Goal: Task Accomplishment & Management: Use online tool/utility

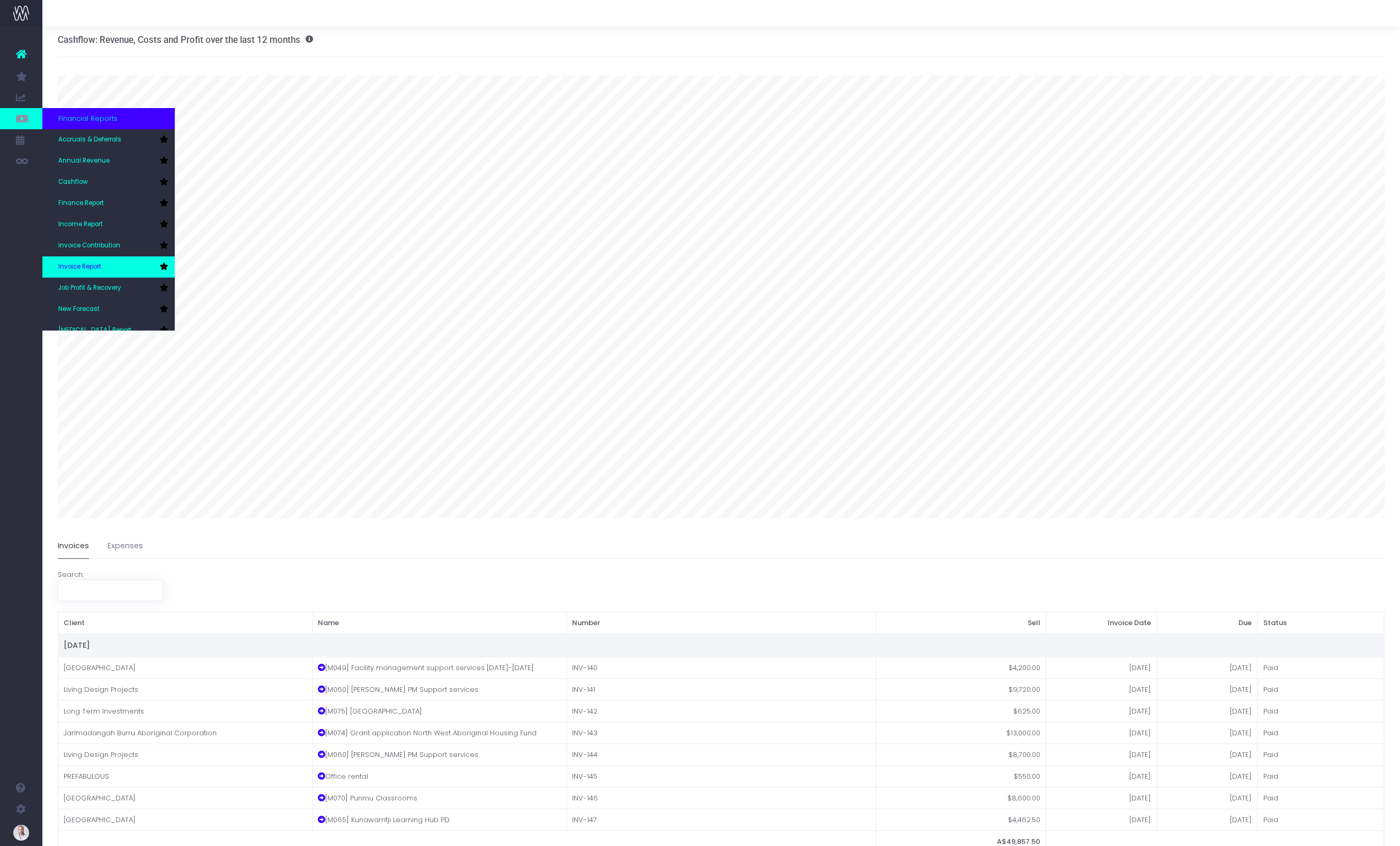
scroll to position [2, 0]
click at [105, 309] on link "New Forecast" at bounding box center [109, 306] width 132 height 21
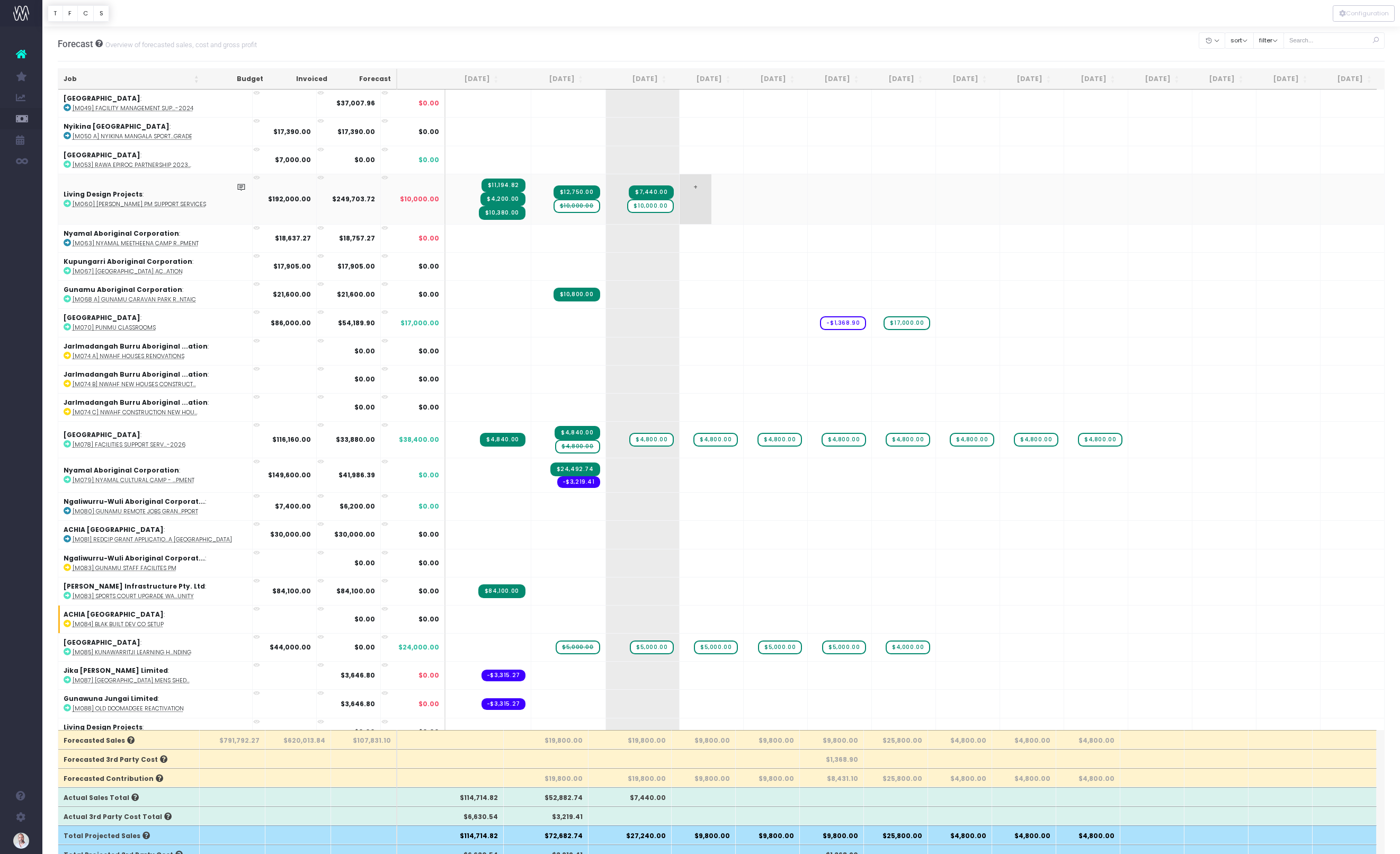
click at [693, 192] on span "+" at bounding box center [695, 198] width 32 height 49
click at [692, 191] on span "+" at bounding box center [695, 198] width 32 height 49
type input "10000"
drag, startPoint x: 567, startPoint y: 631, endPoint x: 896, endPoint y: 628, distance: 329.0
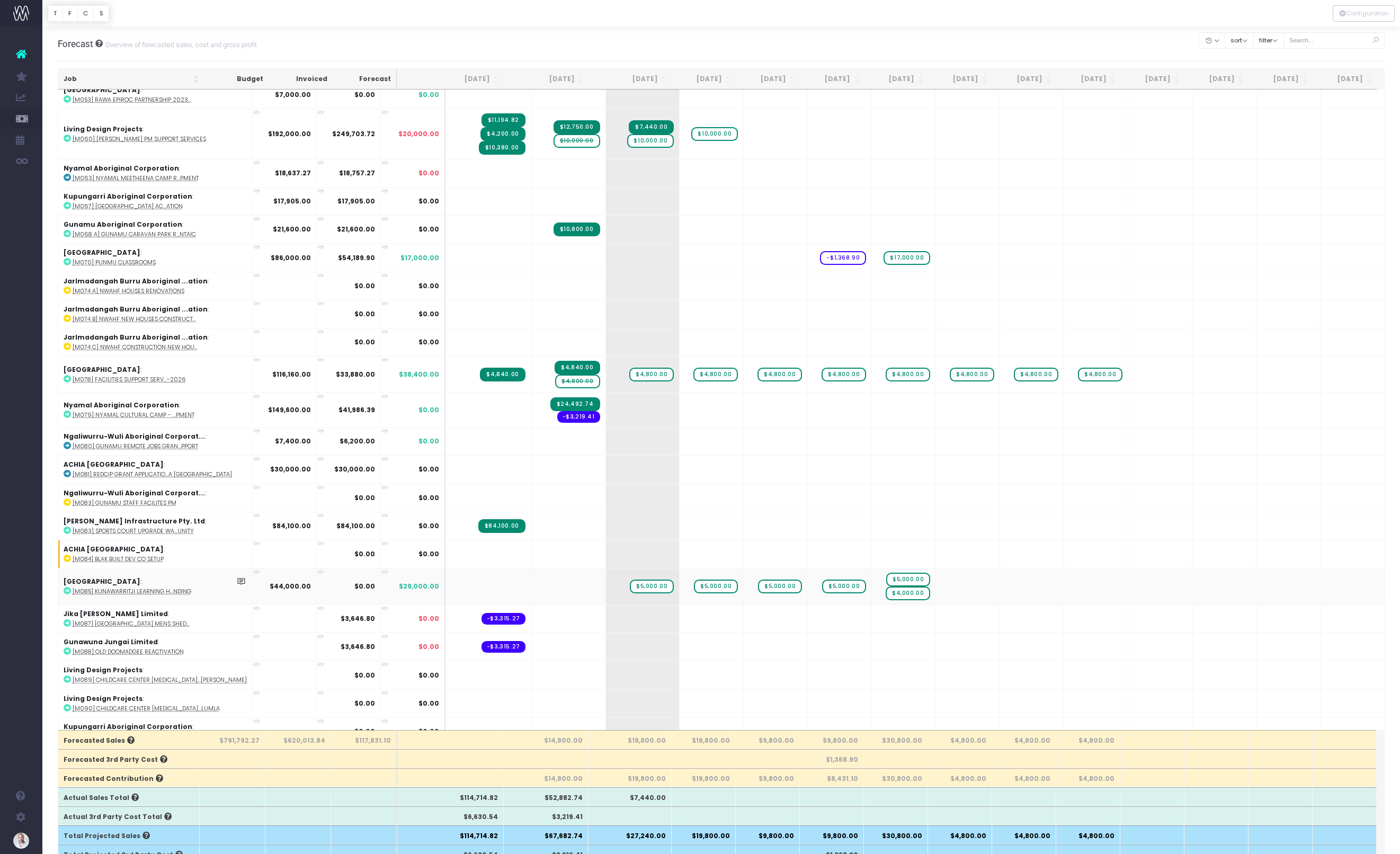
scroll to position [135, 0]
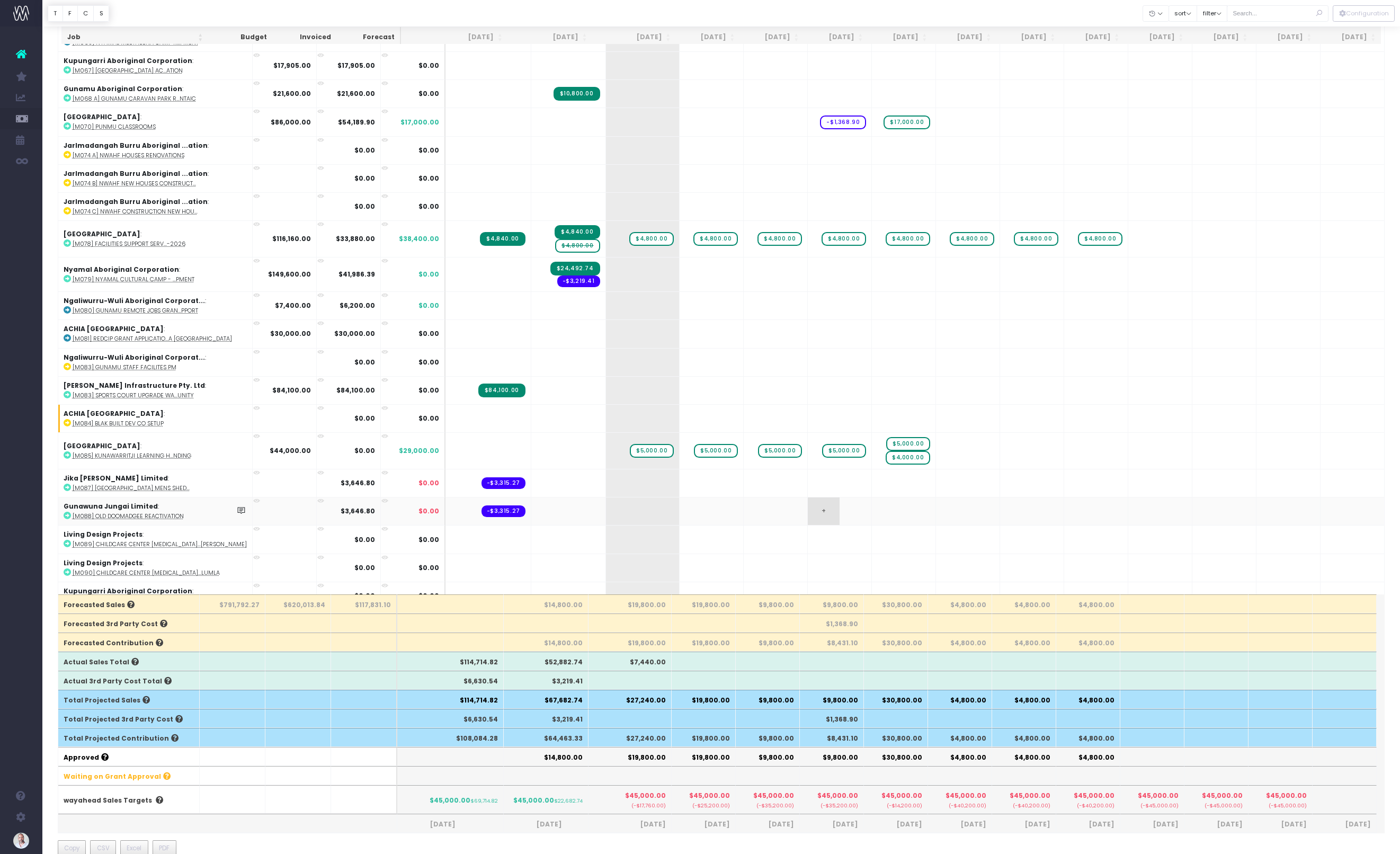
click at [822, 498] on span "+" at bounding box center [823, 511] width 32 height 28
click at [823, 498] on span "+" at bounding box center [823, 511] width 32 height 28
type input "10000"
click at [894, 499] on body "Oh my... this is bad. wayahead wasn't able to load this page. Please contact su…" at bounding box center [700, 291] width 1400 height 854
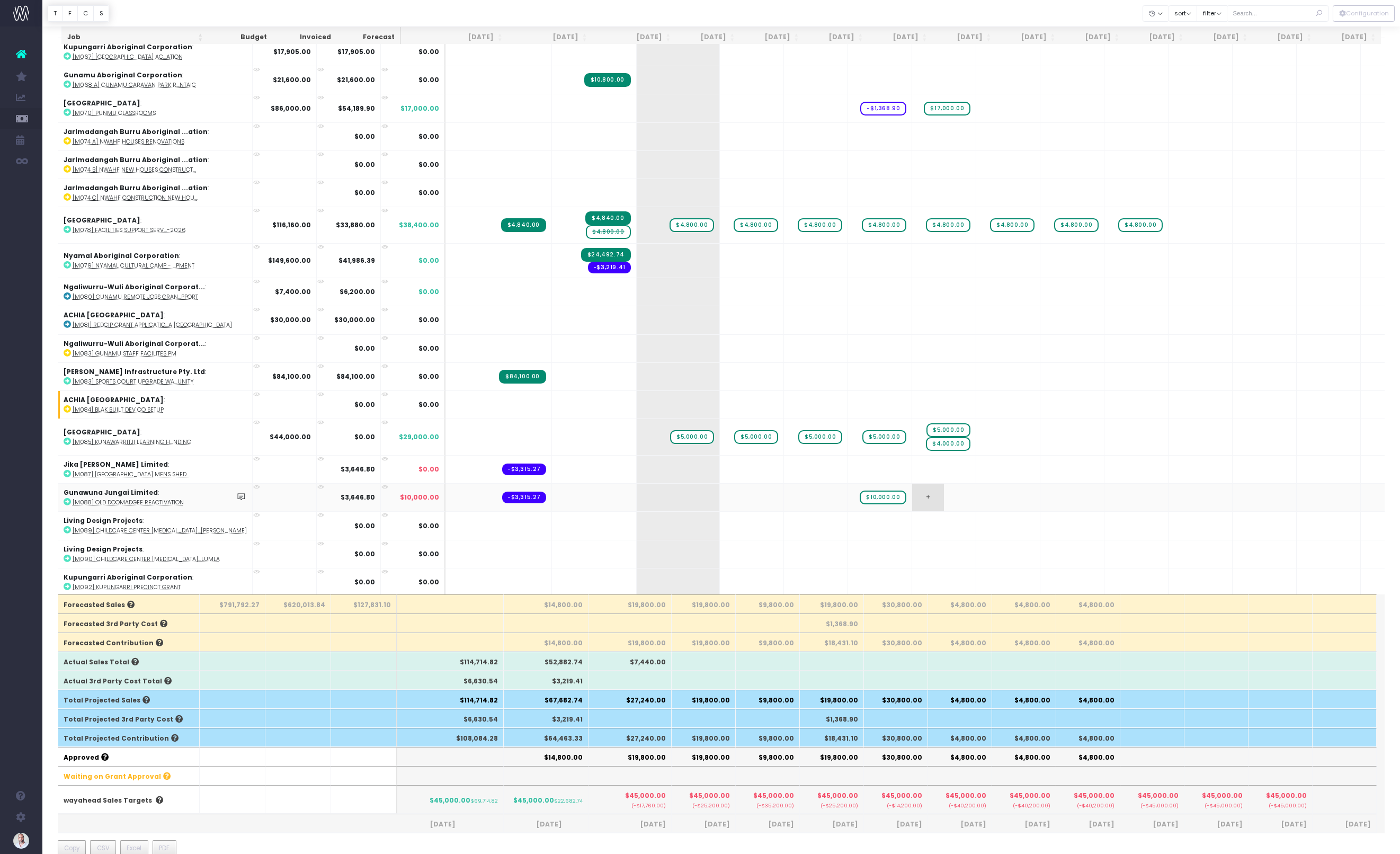
click at [912, 498] on span "+" at bounding box center [928, 498] width 32 height 28
type input "10000"
drag, startPoint x: 953, startPoint y: 511, endPoint x: 941, endPoint y: 508, distance: 12.4
click at [0, 0] on span "+" at bounding box center [0, 0] width 0 height 0
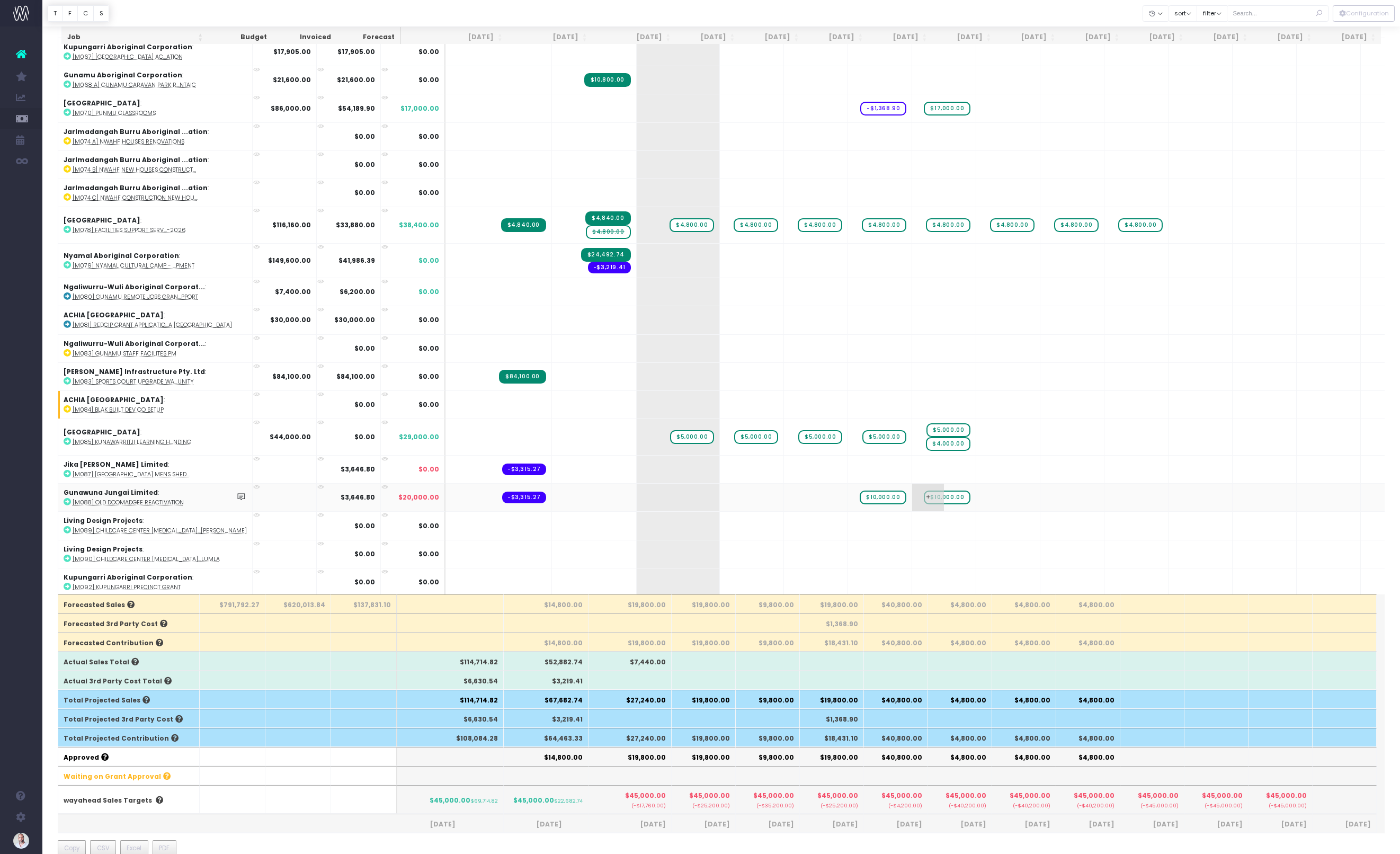
click at [923, 503] on span "$10,000.00" at bounding box center [946, 498] width 46 height 14
click at [923, 495] on span "$10,000.00" at bounding box center [946, 498] width 46 height 14
drag, startPoint x: 816, startPoint y: 499, endPoint x: 842, endPoint y: 497, distance: 26.1
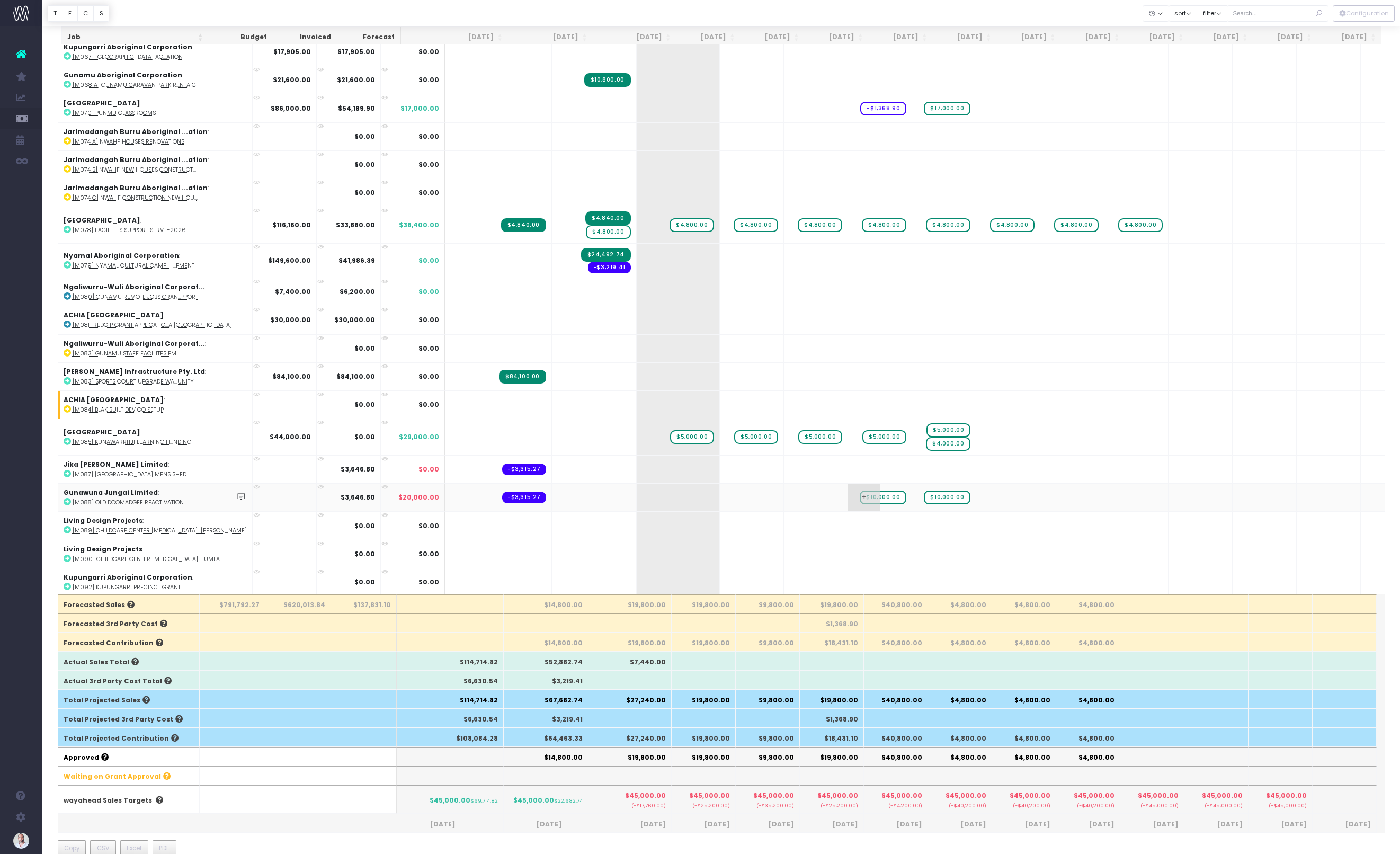
click at [859, 497] on span "$10,000.00" at bounding box center [882, 498] width 46 height 14
click at [859, 495] on span "$10,000.00" at bounding box center [882, 498] width 46 height 14
click at [975, 494] on span "+" at bounding box center [991, 498] width 32 height 28
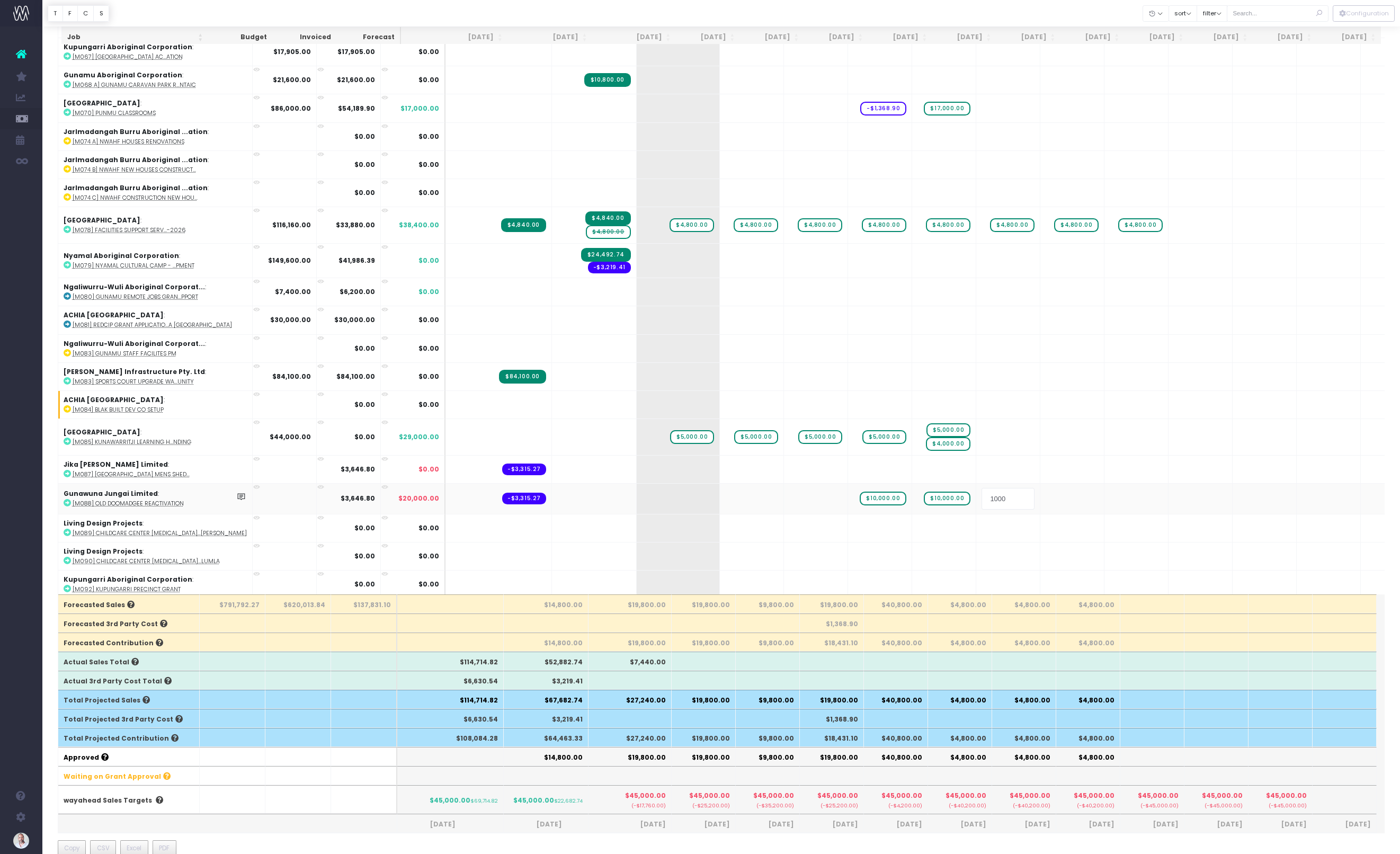
type input "10000"
click at [1022, 492] on body "Oh my... this is bad. wayahead wasn't able to load this page. Please contact su…" at bounding box center [700, 291] width 1400 height 854
click at [1040, 496] on span "+" at bounding box center [1055, 498] width 32 height 28
type input "10000"
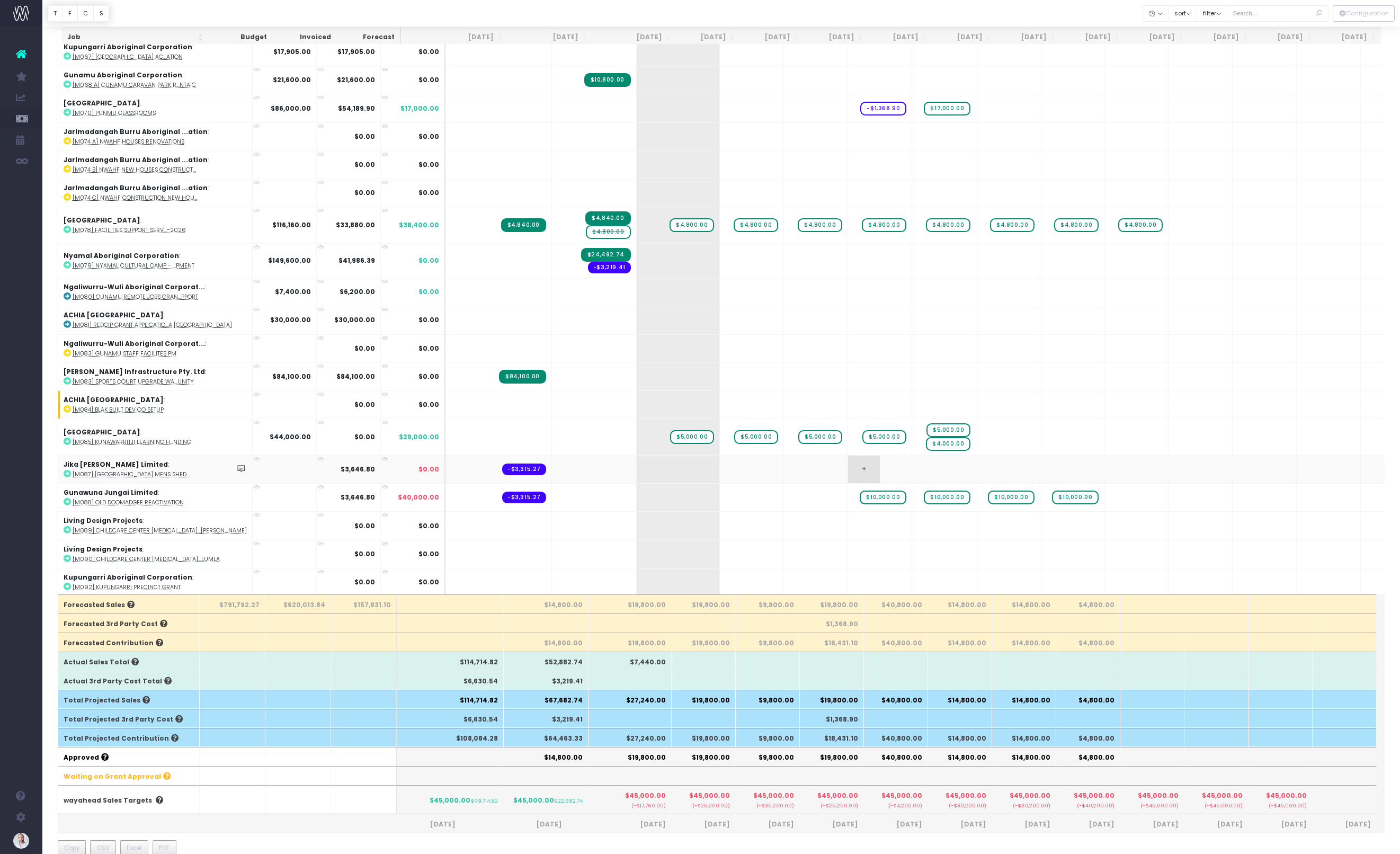
click at [848, 464] on span "+" at bounding box center [864, 469] width 32 height 28
type input "10000"
click at [875, 468] on body "Oh my... this is bad. wayahead wasn't able to load this page. Please contact su…" at bounding box center [700, 291] width 1400 height 854
click at [0, 0] on span "+" at bounding box center [0, 0] width 0 height 0
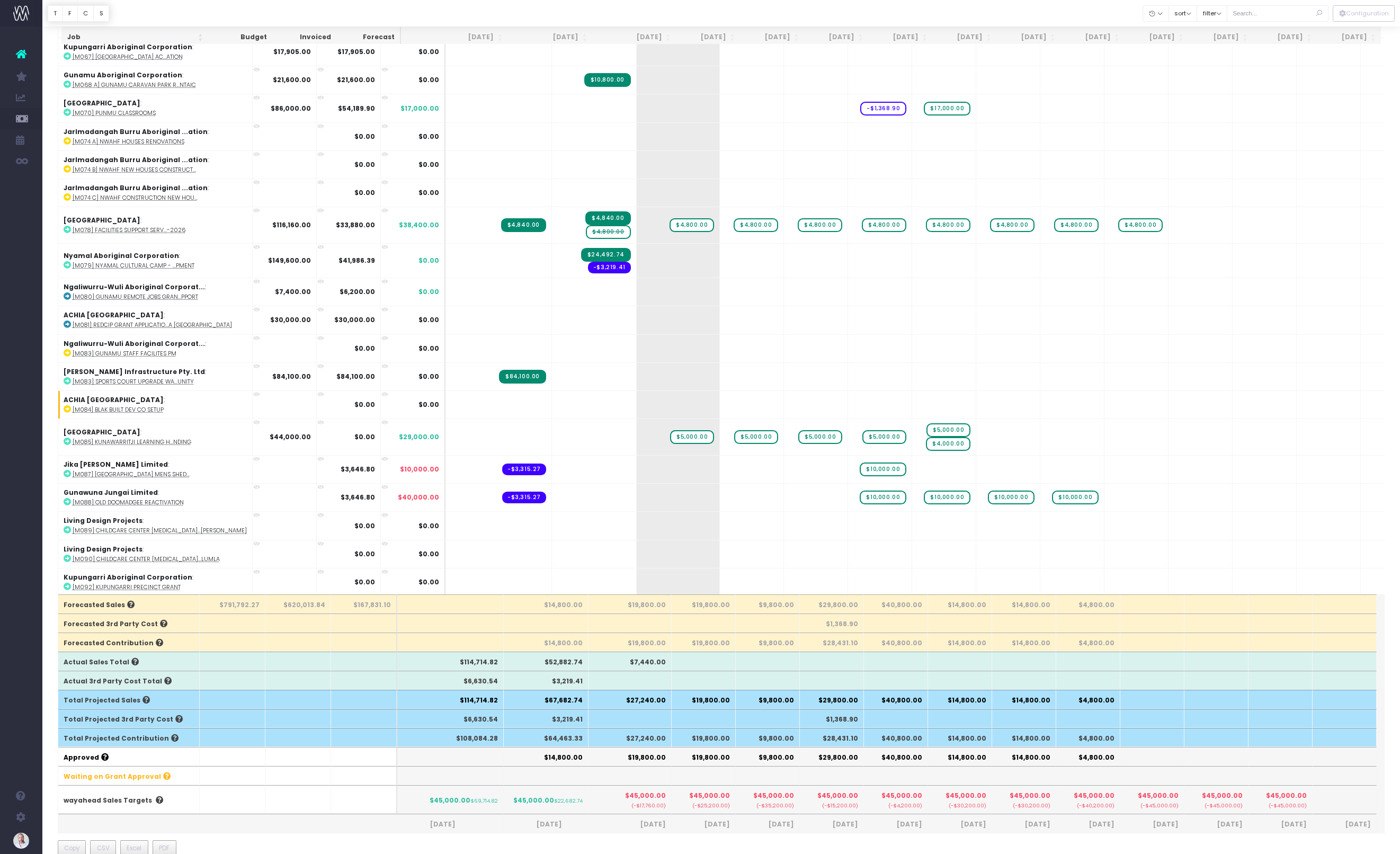
click at [0, 0] on span "+" at bounding box center [0, 0] width 0 height 0
type input "10000"
click at [950, 467] on body "Oh my... this is bad. wayahead wasn't able to load this page. Please contact su…" at bounding box center [700, 291] width 1400 height 854
click at [950, 467] on div at bounding box center [700, 427] width 1400 height 854
click at [975, 468] on span "+" at bounding box center [991, 469] width 32 height 28
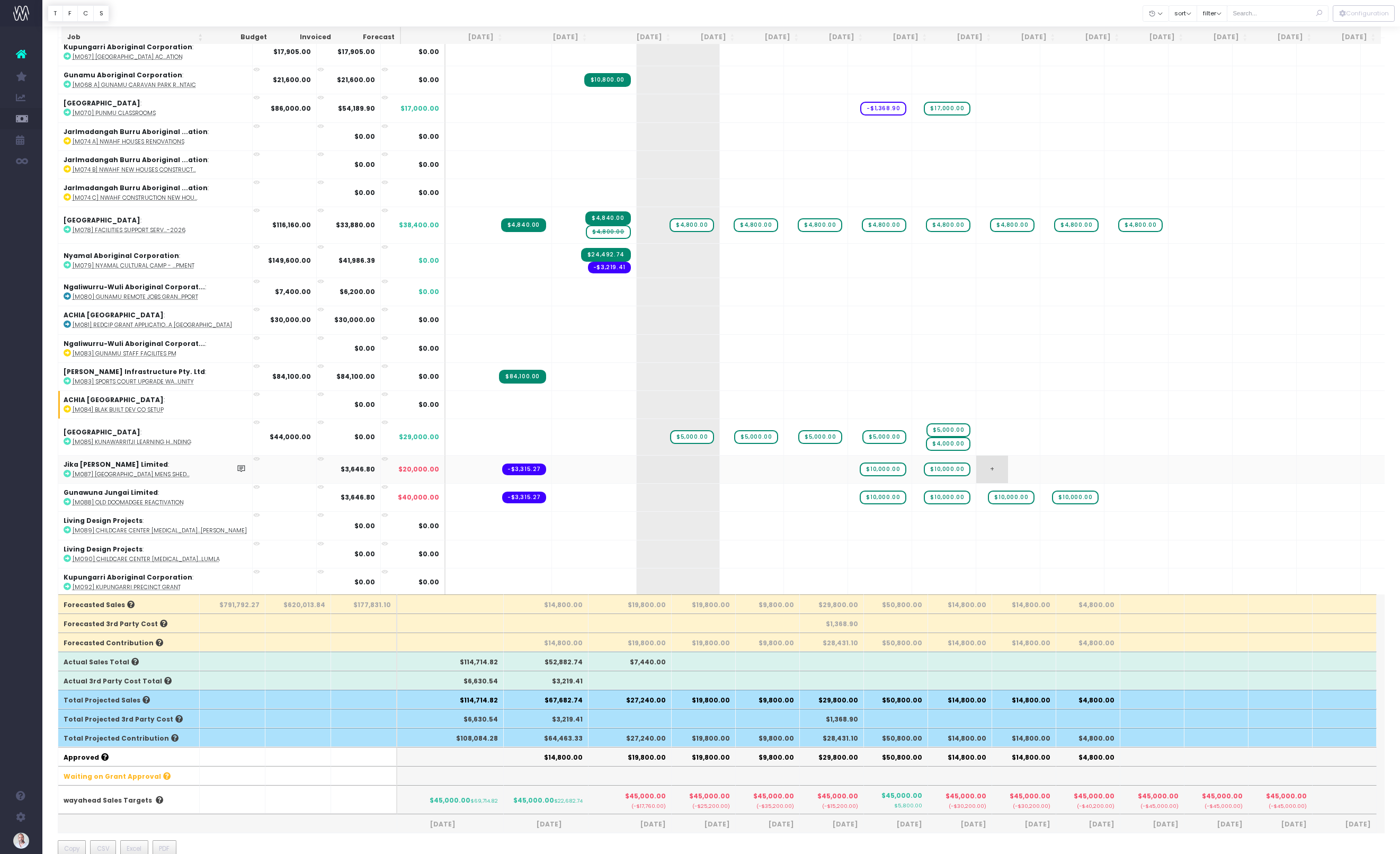
click at [975, 468] on span "+" at bounding box center [991, 469] width 32 height 28
type input "10000"
click at [1040, 467] on span "+" at bounding box center [1055, 469] width 32 height 28
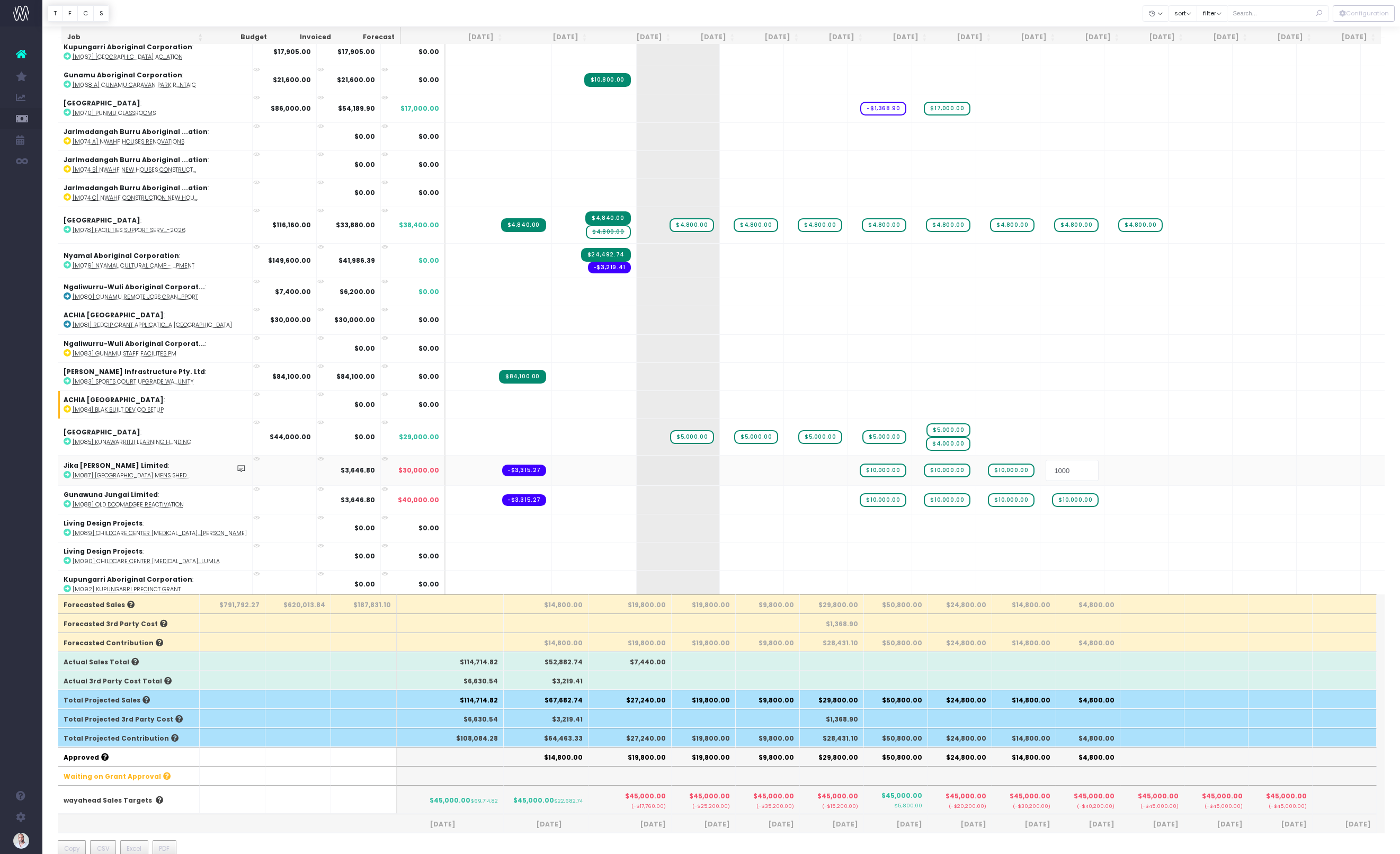
type input "10000"
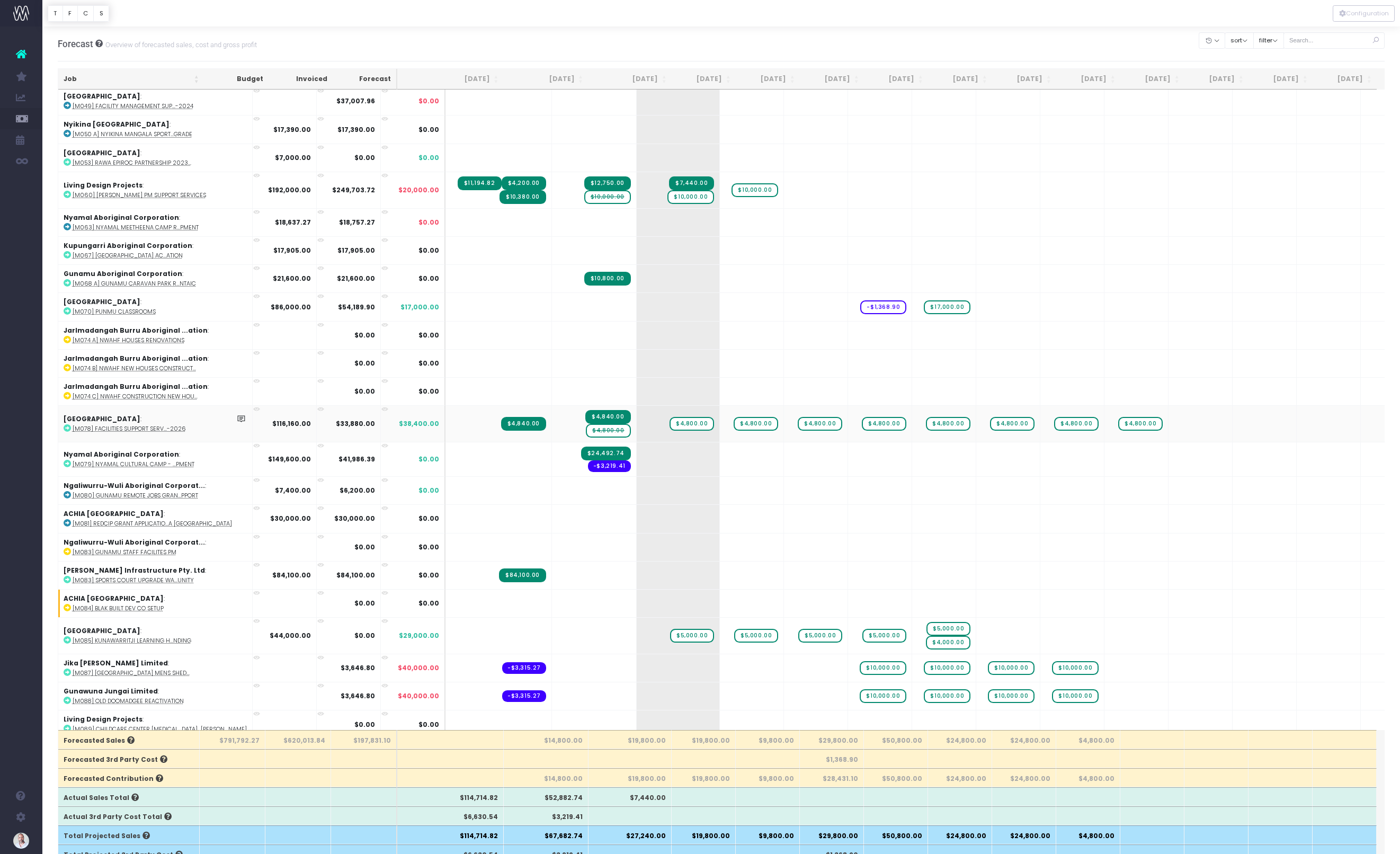
scroll to position [0, 0]
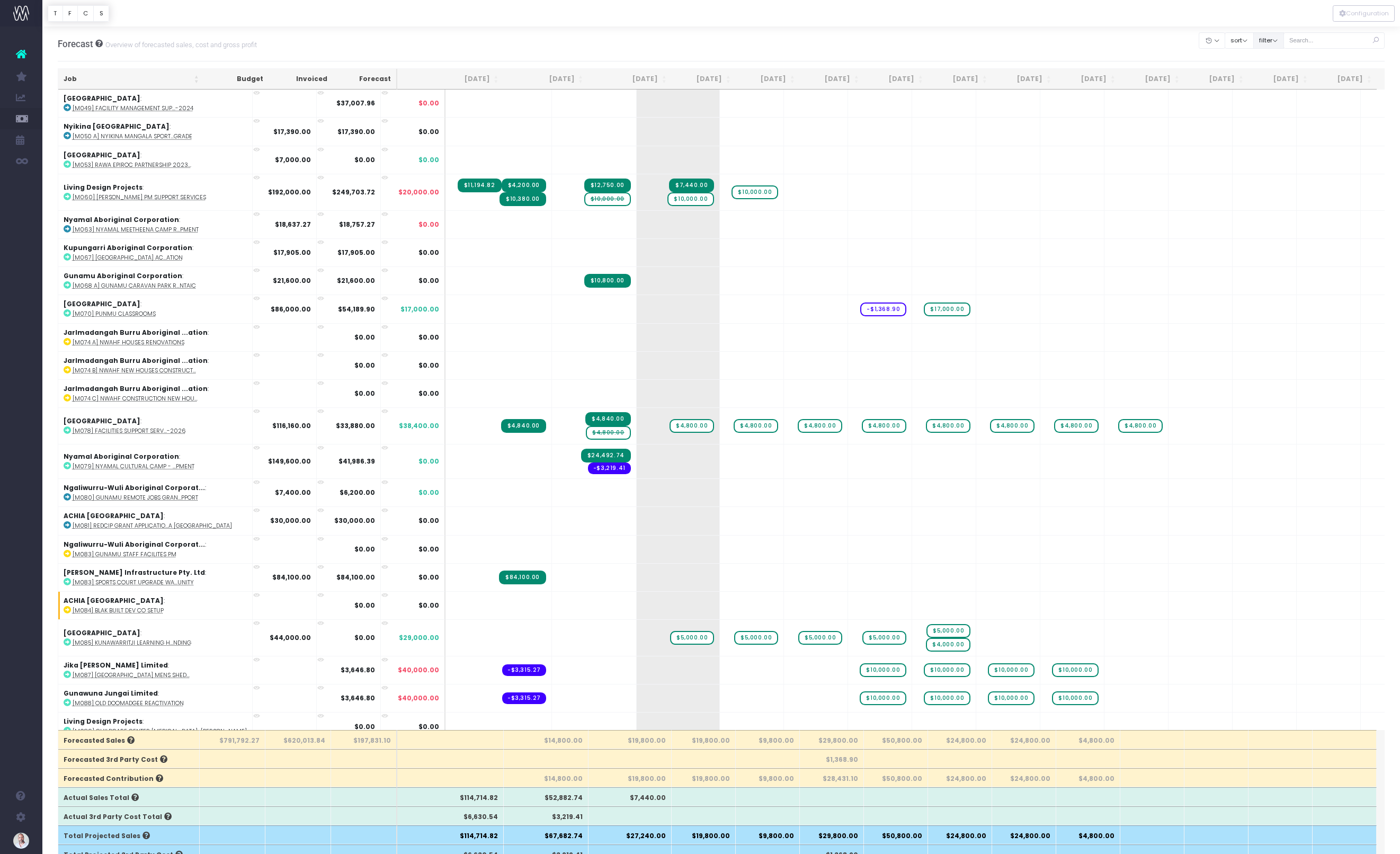
click at [1283, 41] on button "filter" at bounding box center [1268, 40] width 31 height 17
click at [1232, 377] on span "+" at bounding box center [1248, 365] width 32 height 28
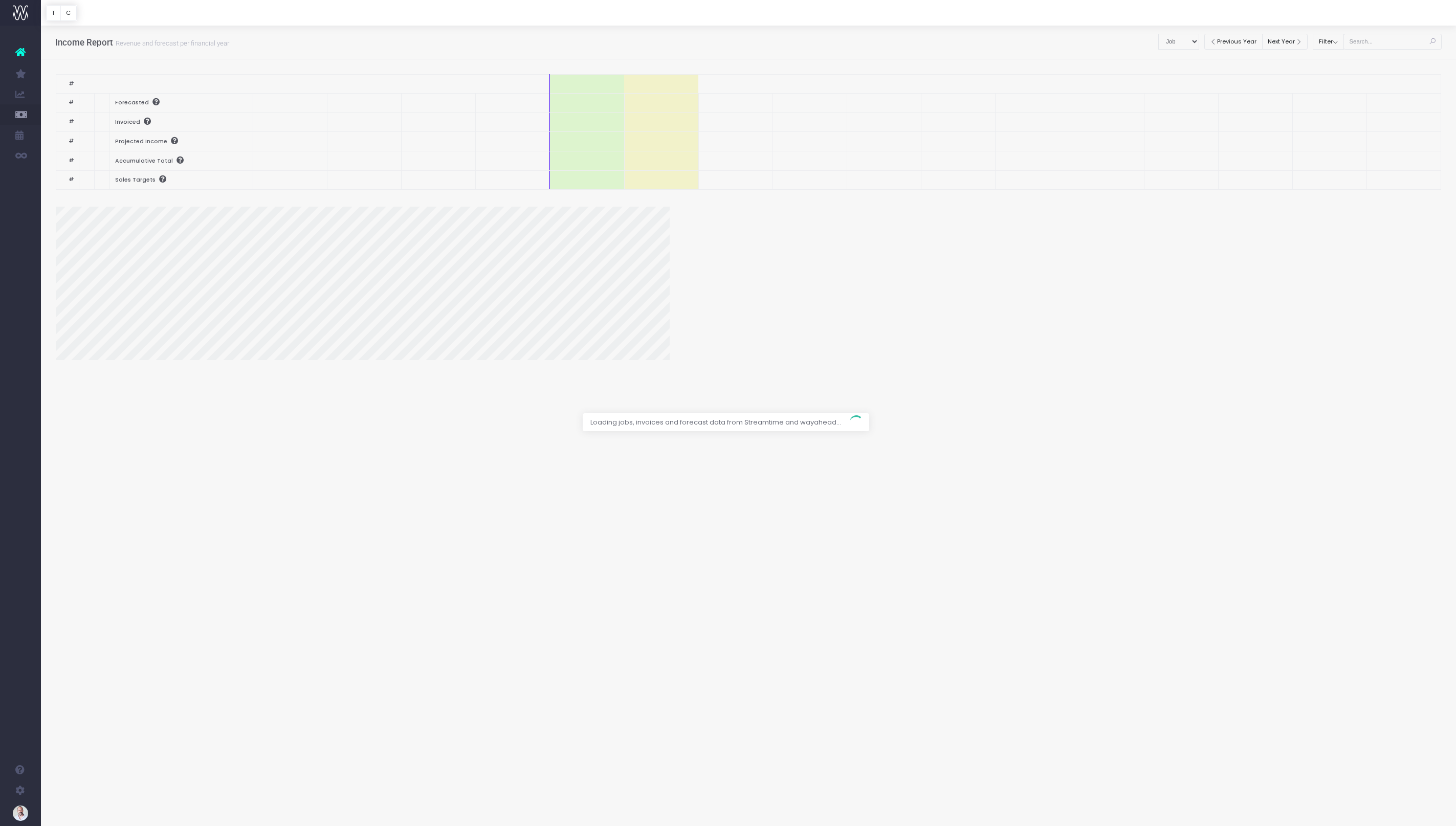
select select "job"
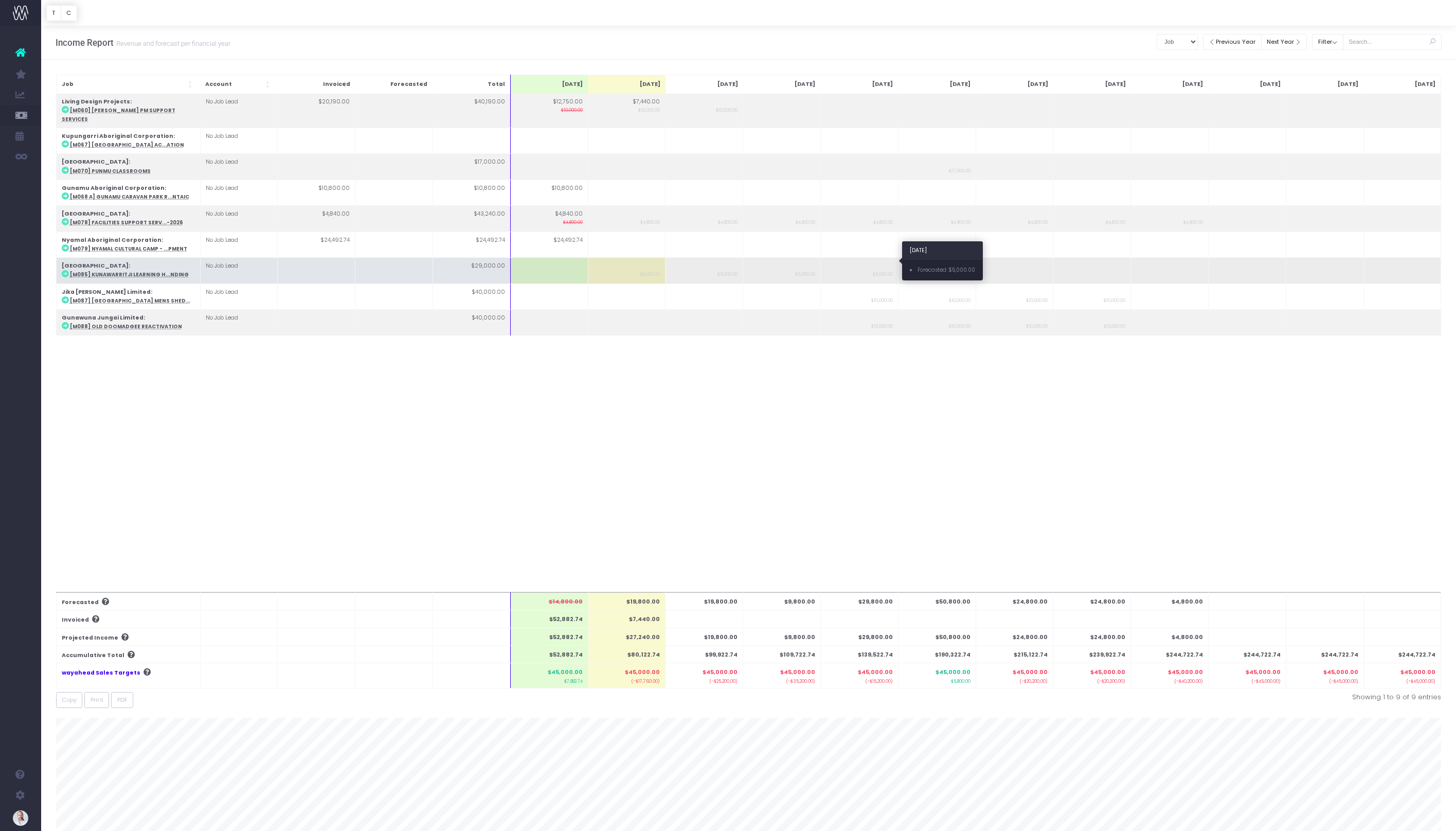
click at [875, 270] on small "$5,000.00" at bounding box center [882, 273] width 20 height 8
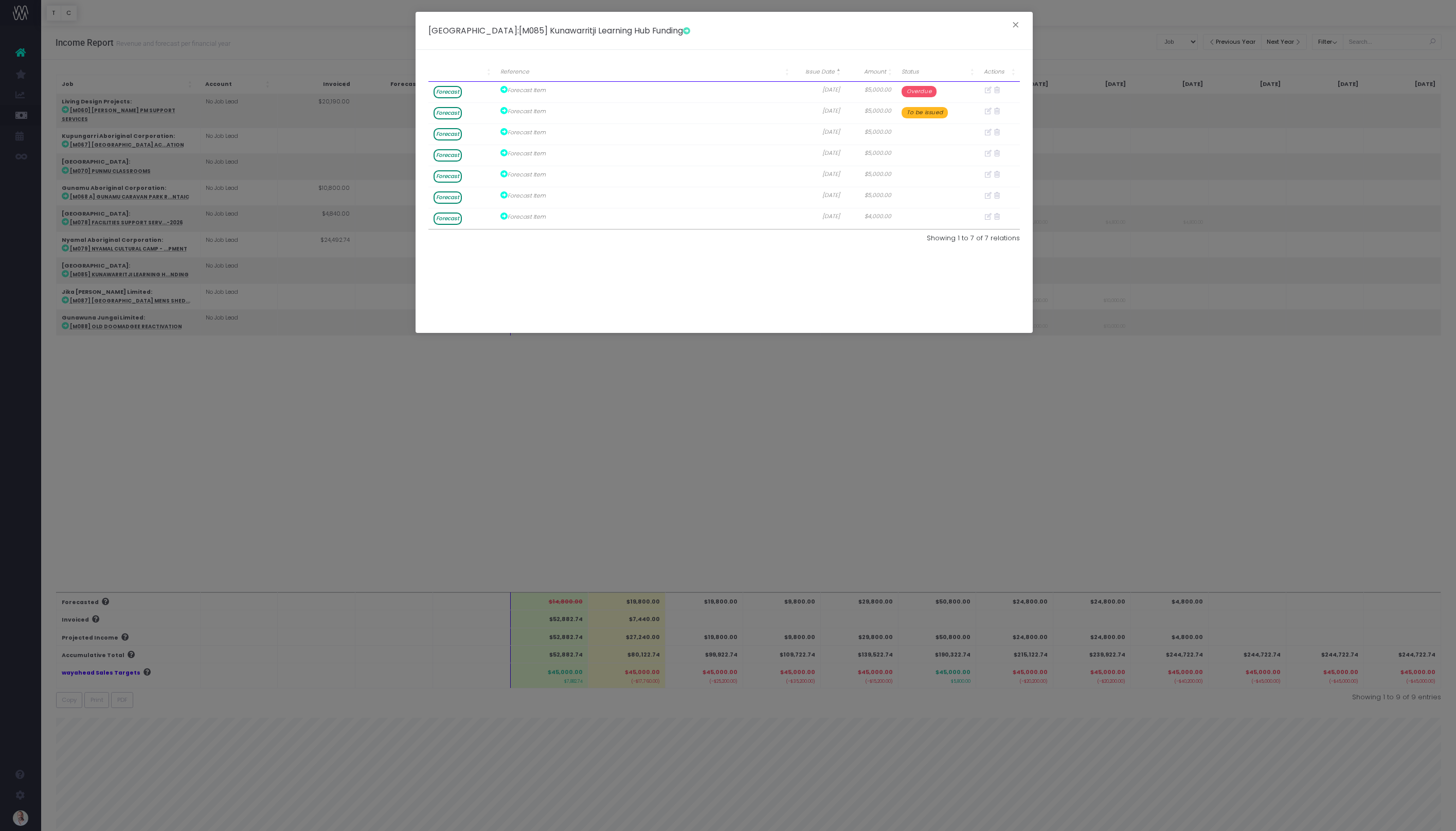
click at [780, 406] on div "Rawa Community School : [M085] Kunawarritji Learning Hub Funding × Reference Is…" at bounding box center [728, 416] width 1456 height 831
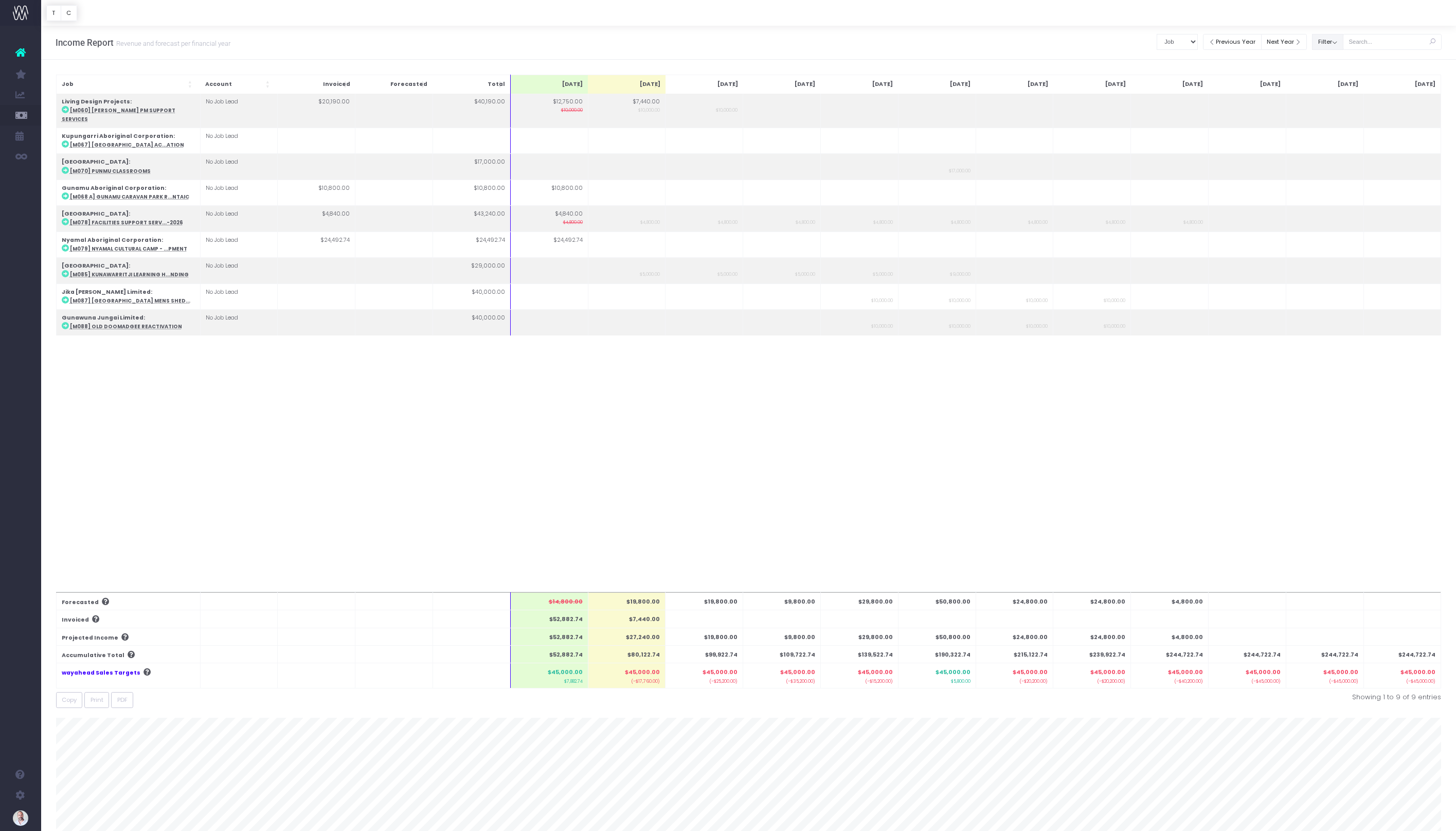
click at [1331, 43] on button "Filter" at bounding box center [1327, 41] width 32 height 16
click at [1336, 44] on button "Filter" at bounding box center [1327, 41] width 32 height 16
click at [985, 481] on div "Forecasted $14,800.00 $19,800.00 $19,800.00 $9,800.00 $29,800.00 $50,800.00 $24…" at bounding box center [748, 344] width 1386 height 499
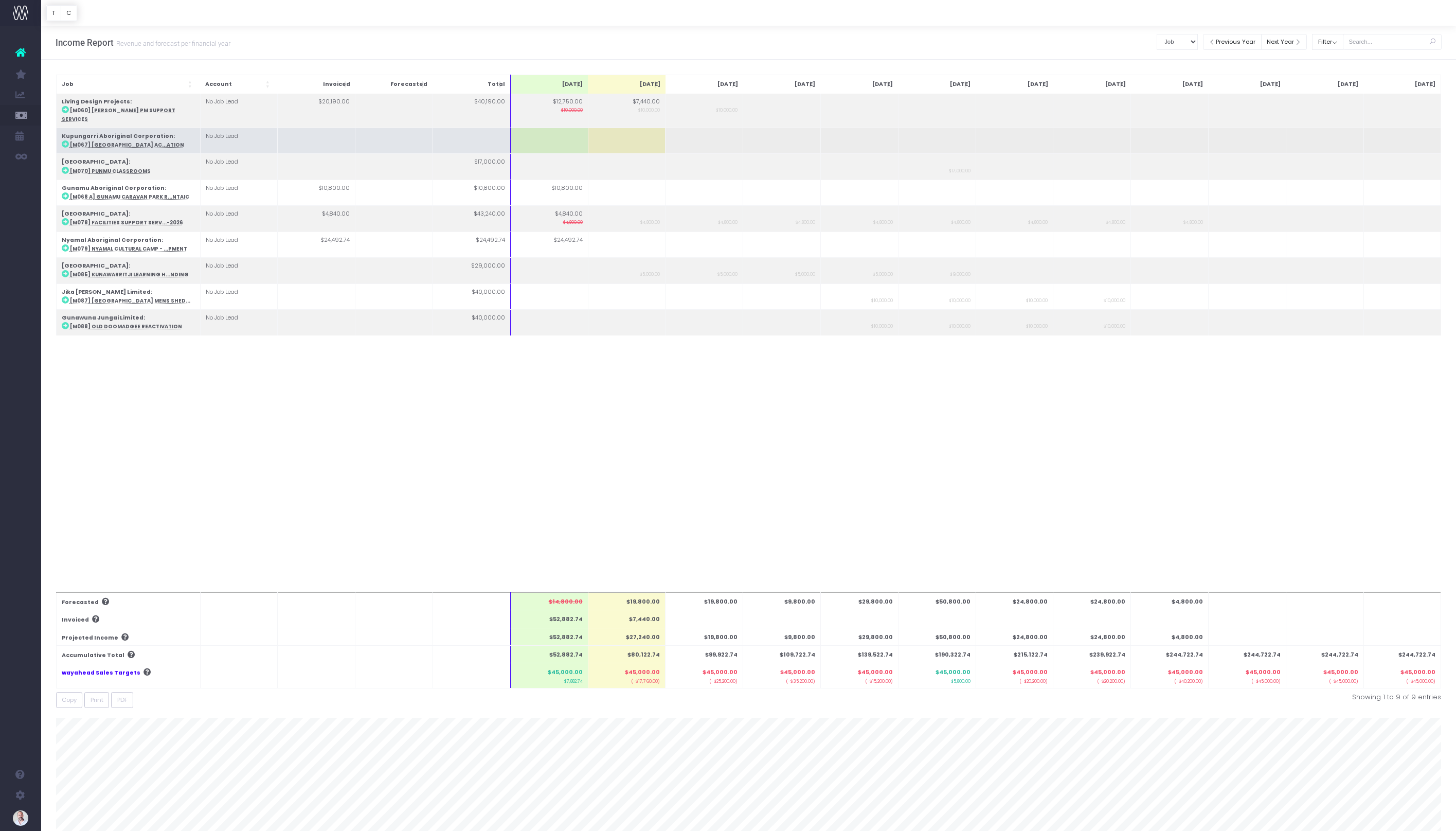
click at [633, 132] on td at bounding box center [626, 140] width 78 height 26
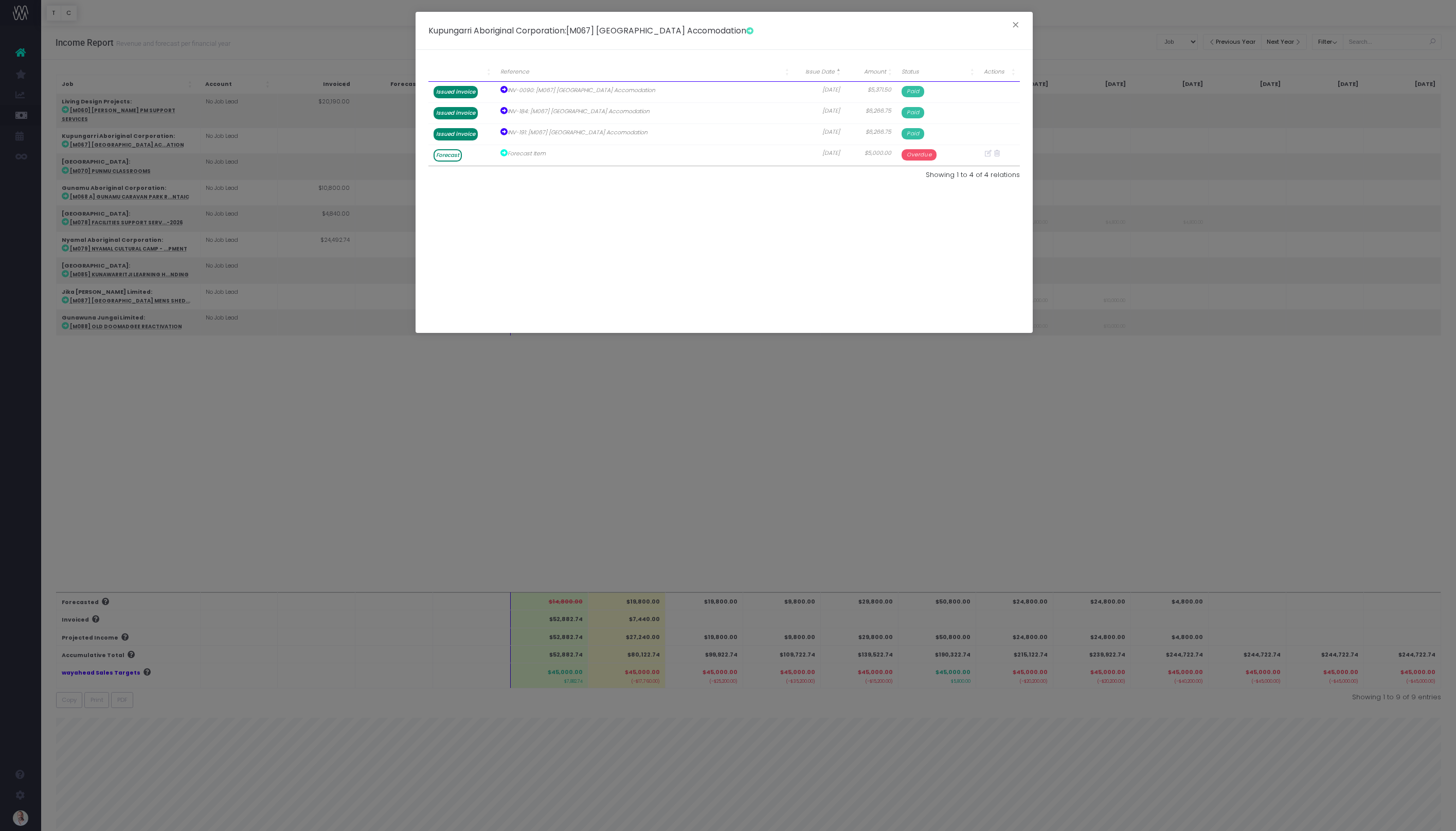
click at [614, 401] on div "Kupungarri Aboriginal Corporation : [M067] Kupungarri Roadhouse Accomodation × …" at bounding box center [728, 416] width 1456 height 831
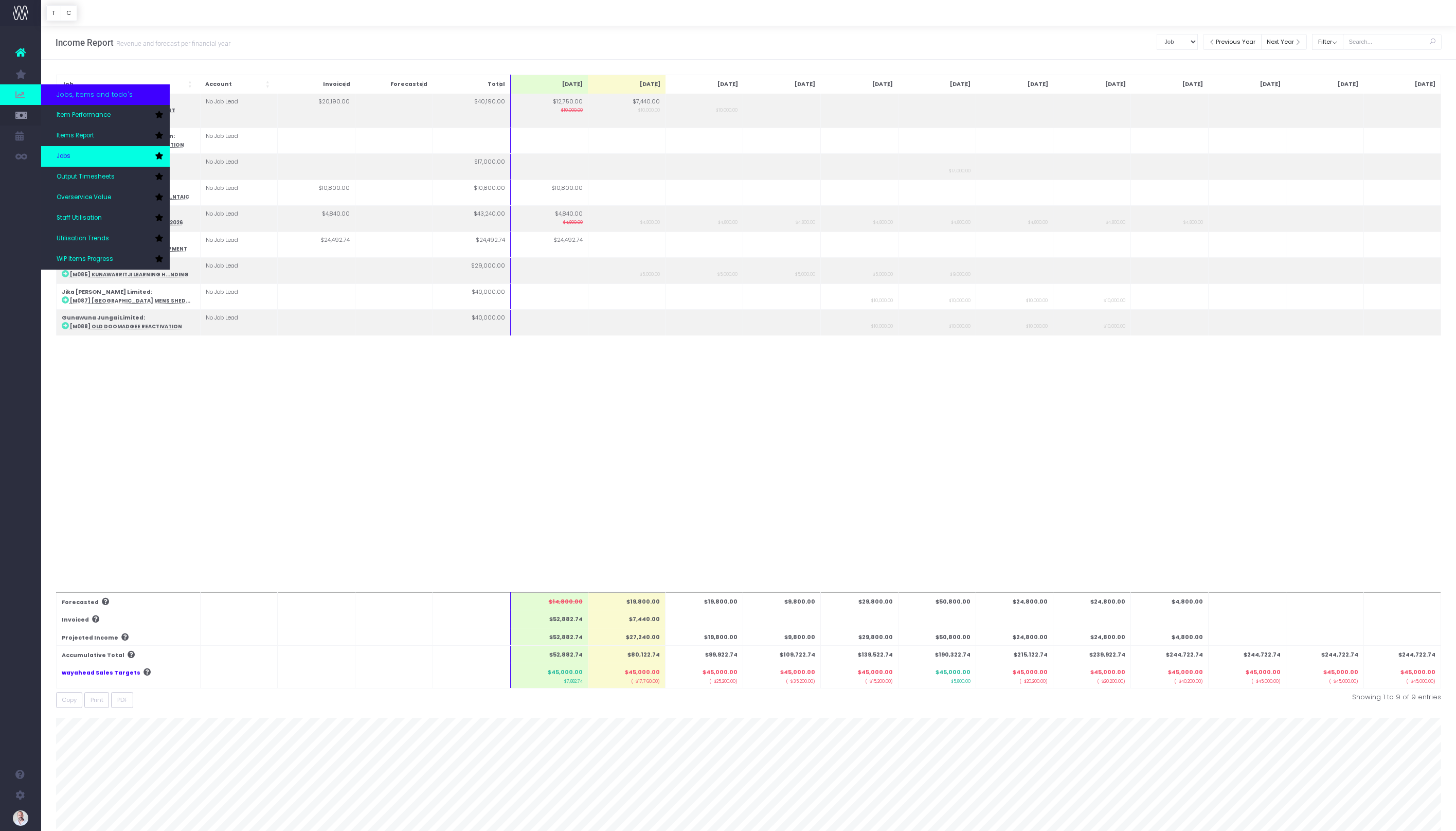
click at [73, 150] on link "Jobs" at bounding box center [106, 155] width 129 height 20
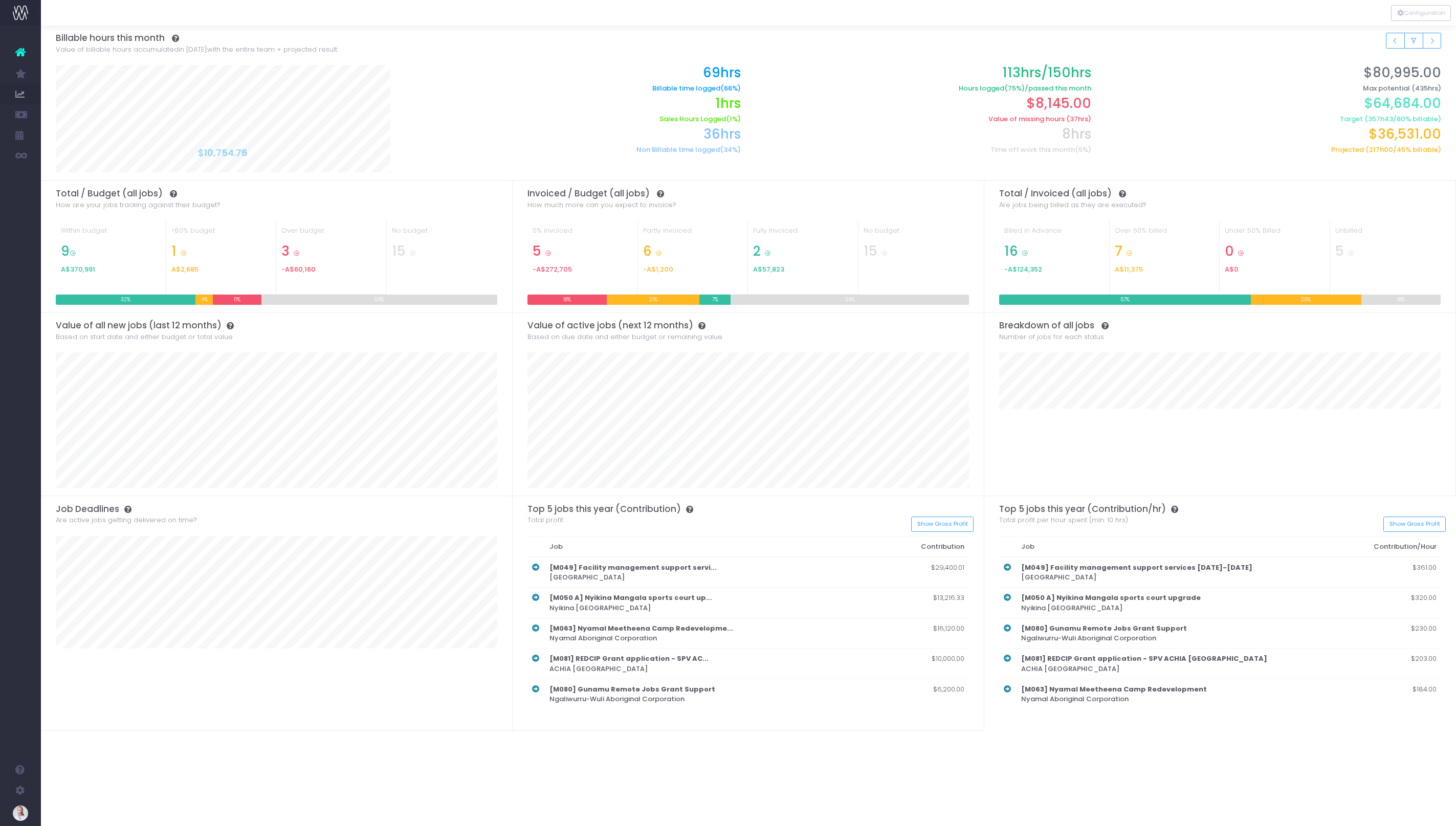
click at [23, 55] on icon at bounding box center [20, 52] width 10 height 13
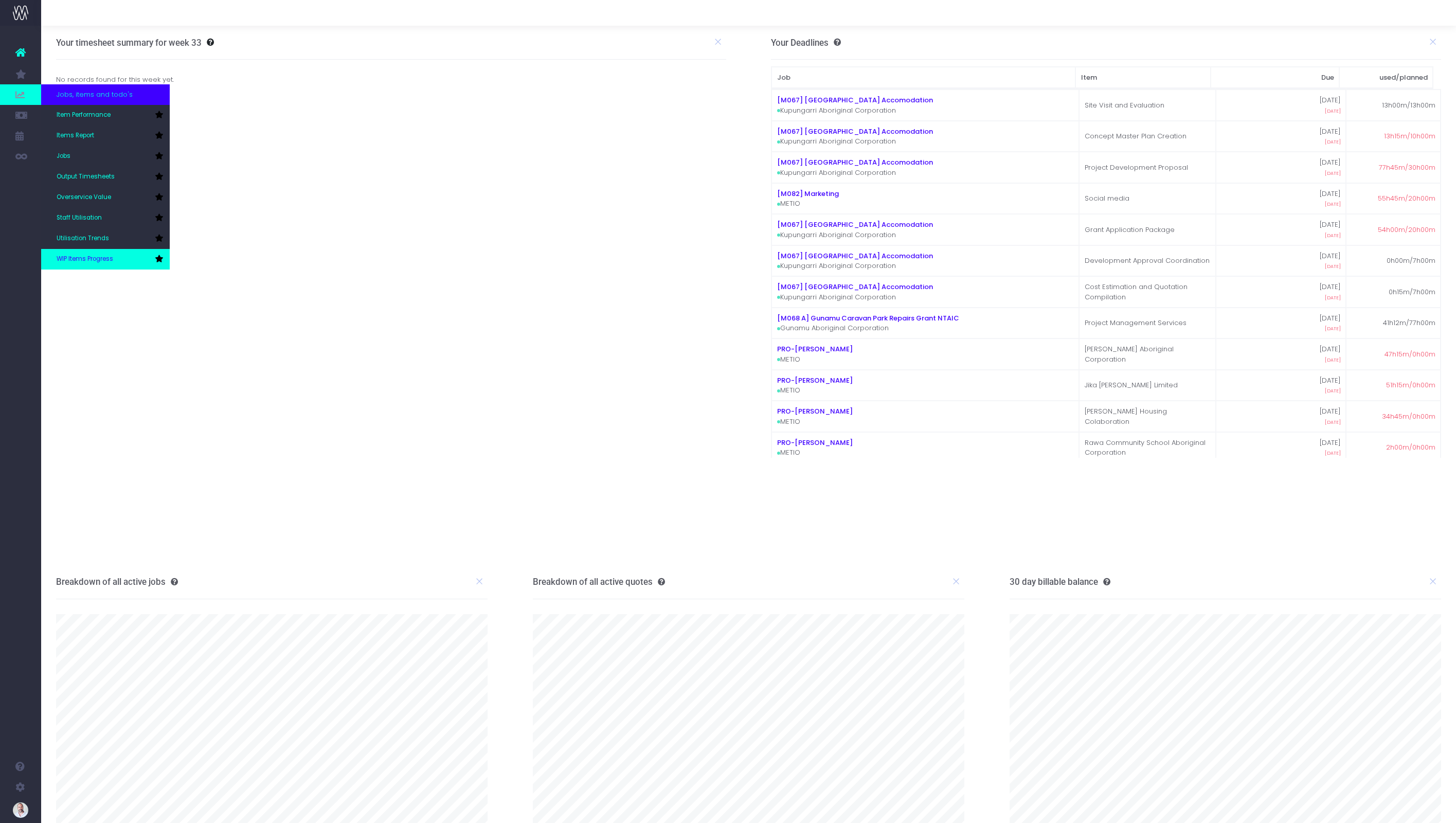
click at [101, 260] on span "WIP Items Progress" at bounding box center [84, 259] width 57 height 10
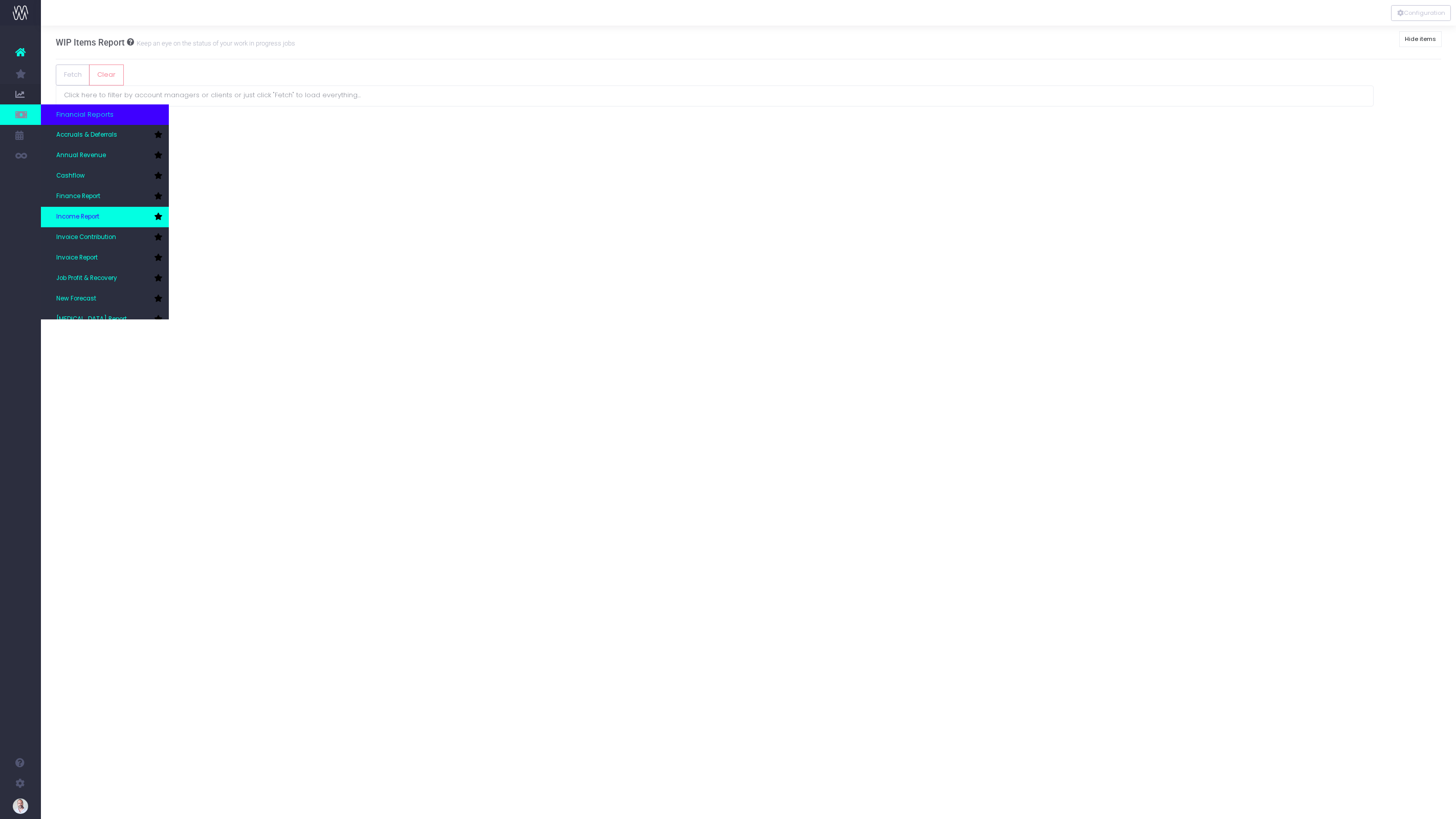
click at [157, 216] on icon at bounding box center [157, 217] width 9 height 8
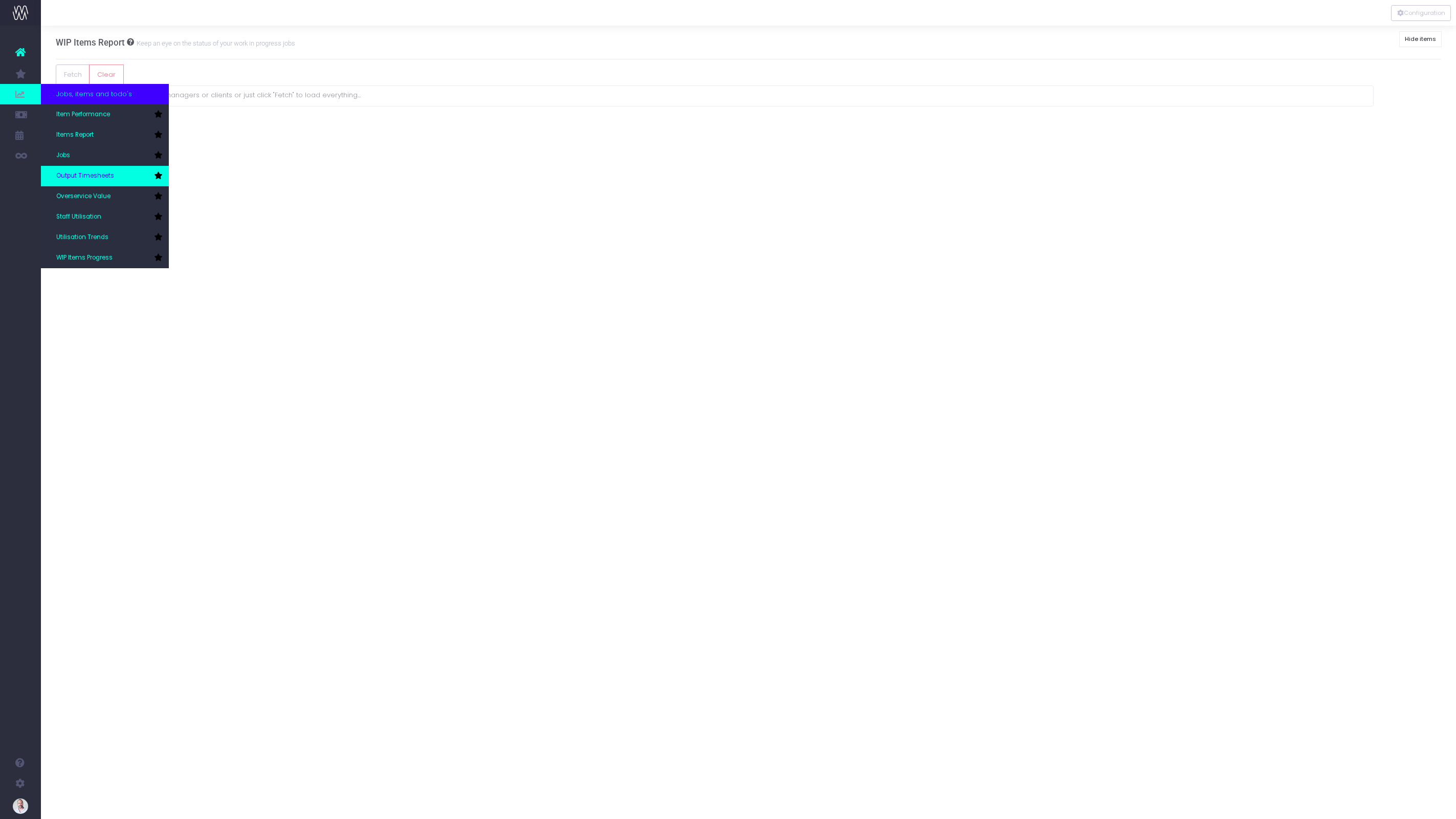
click at [117, 178] on link "Output Timesheets" at bounding box center [105, 176] width 128 height 20
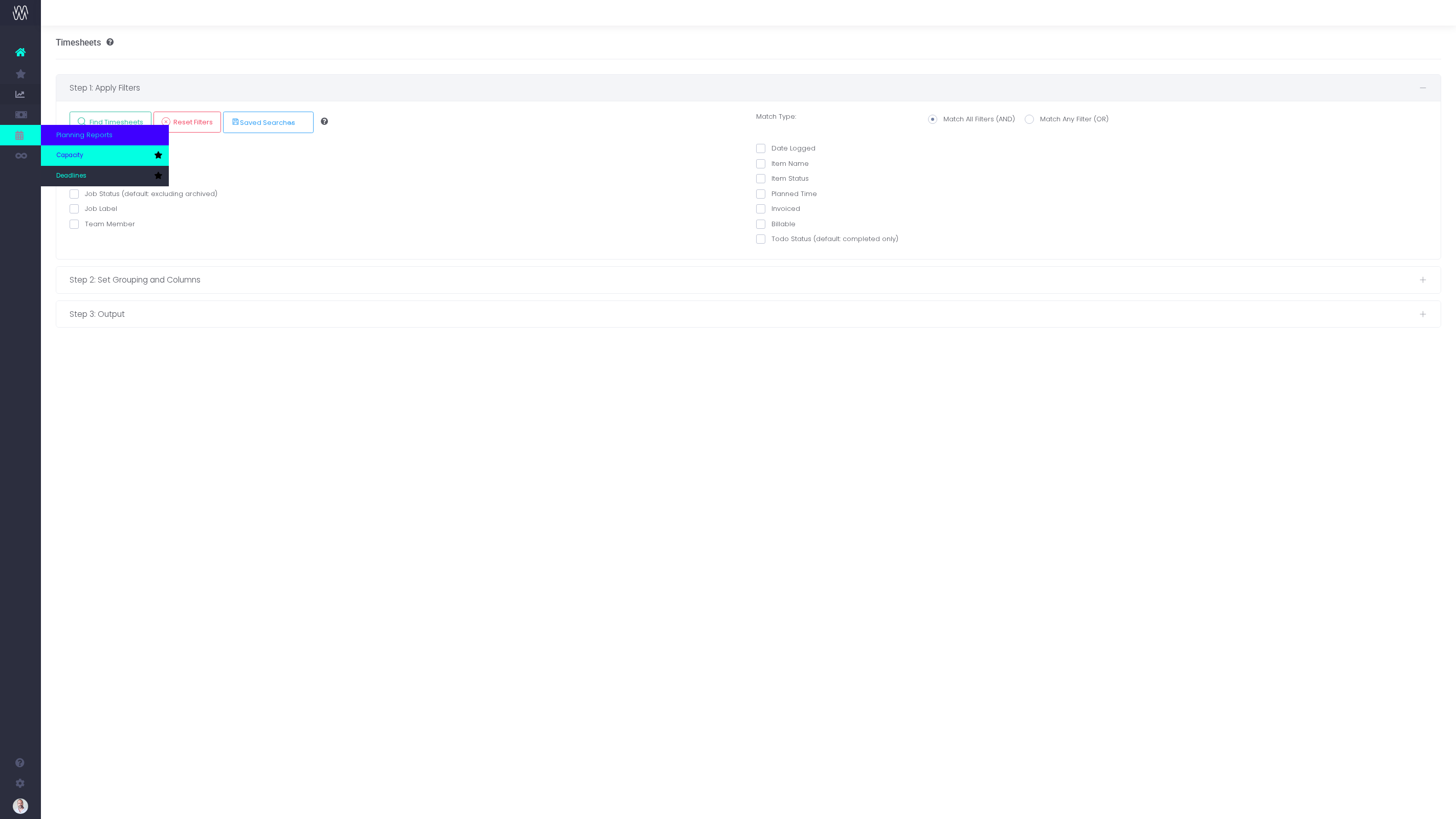
click at [95, 160] on link "Capacity" at bounding box center [105, 155] width 128 height 20
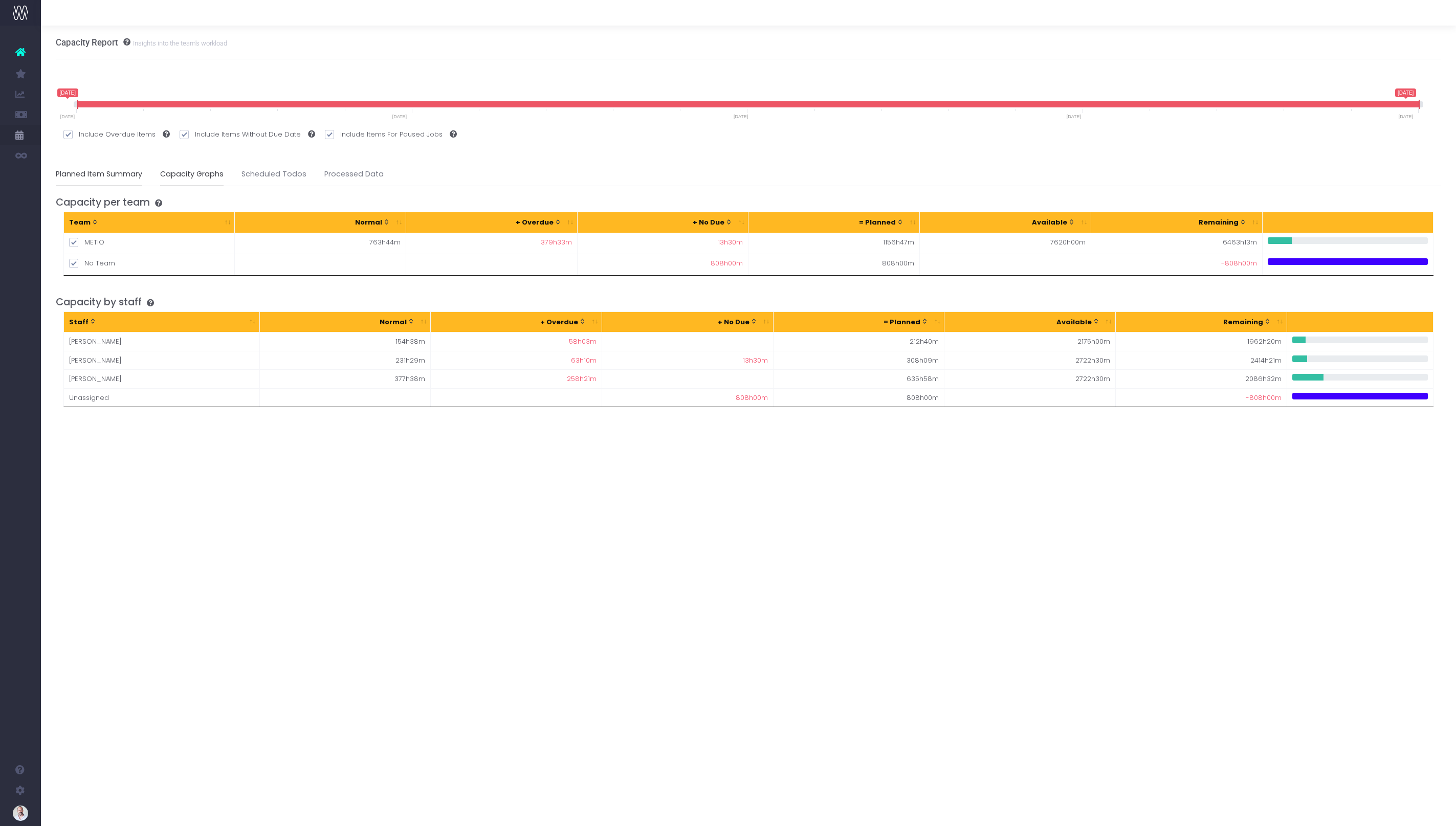
click at [191, 174] on link "Capacity Graphs" at bounding box center [192, 175] width 64 height 24
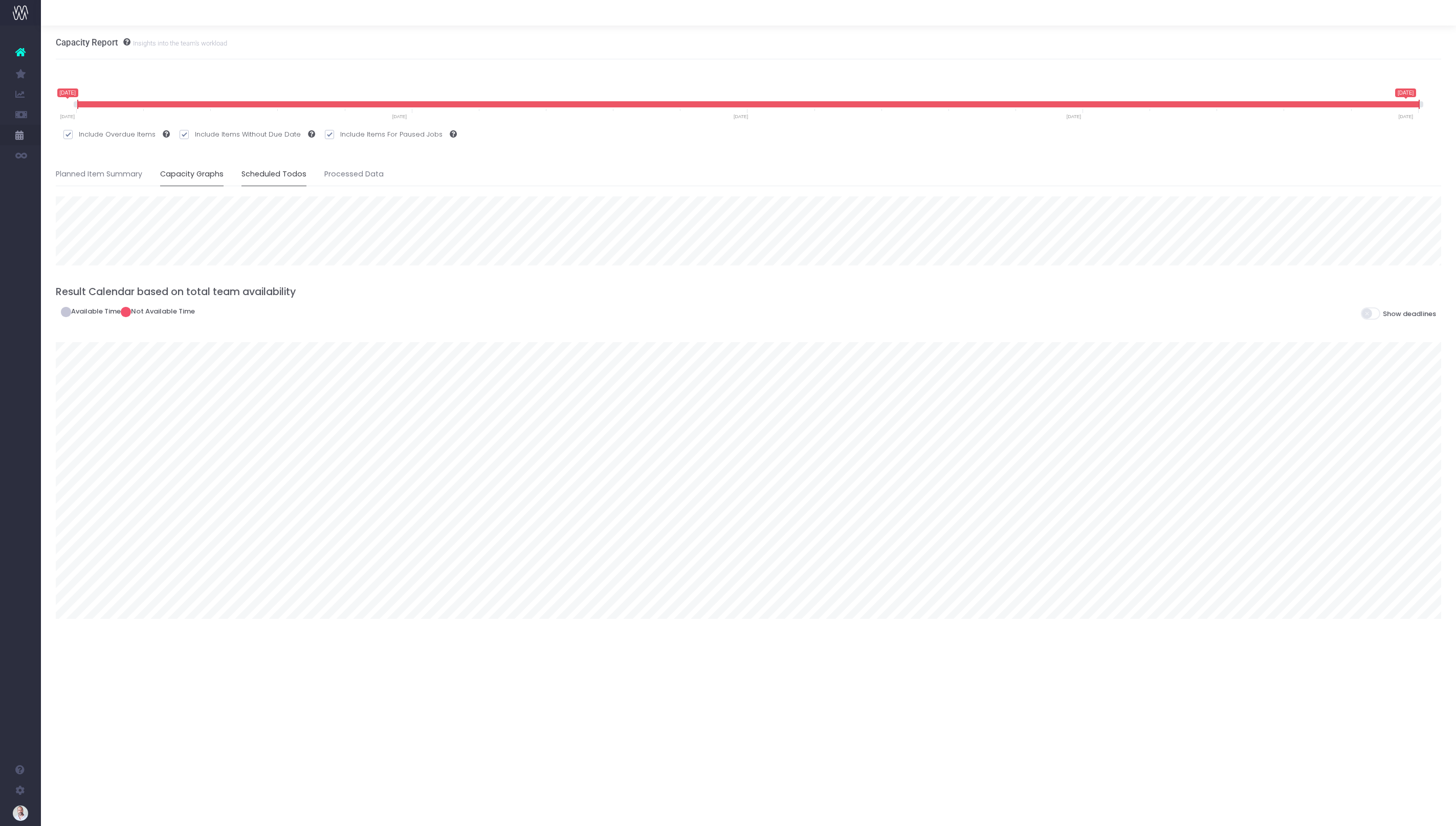
click at [266, 177] on link "Scheduled Todos" at bounding box center [274, 175] width 65 height 24
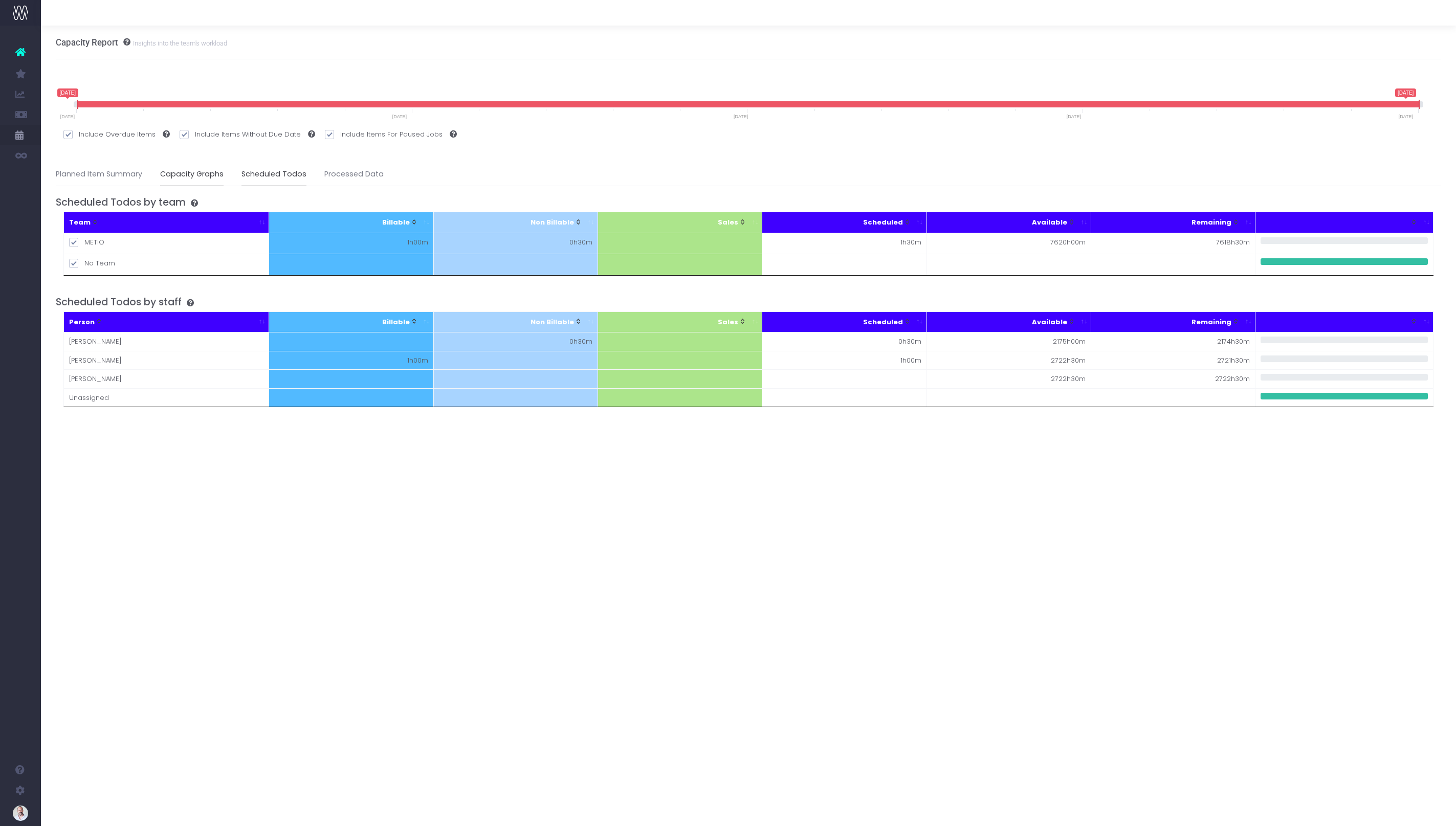
click at [193, 176] on link "Capacity Graphs" at bounding box center [192, 175] width 64 height 24
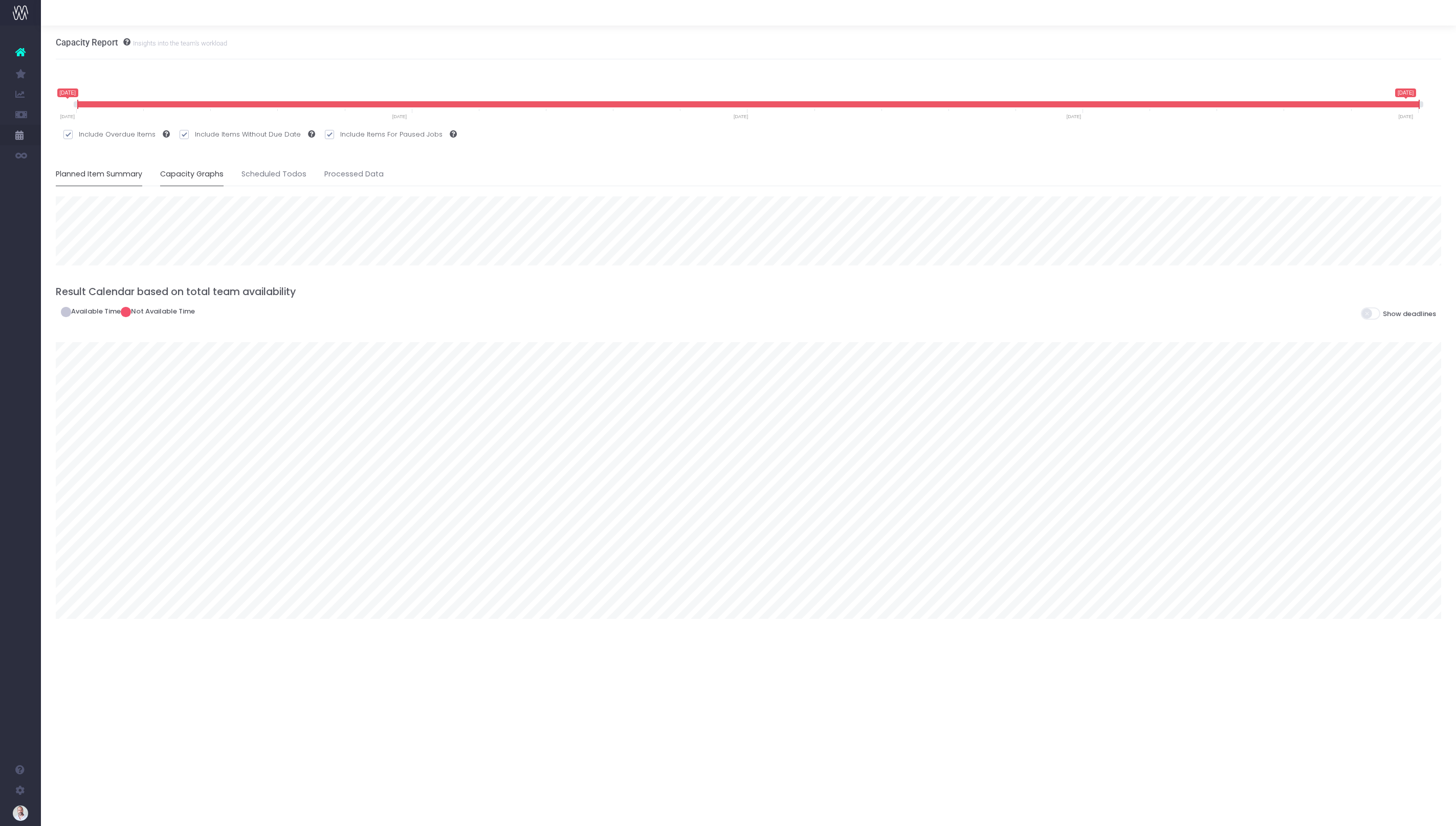
click at [106, 175] on link "Planned Item Summary" at bounding box center [98, 175] width 87 height 24
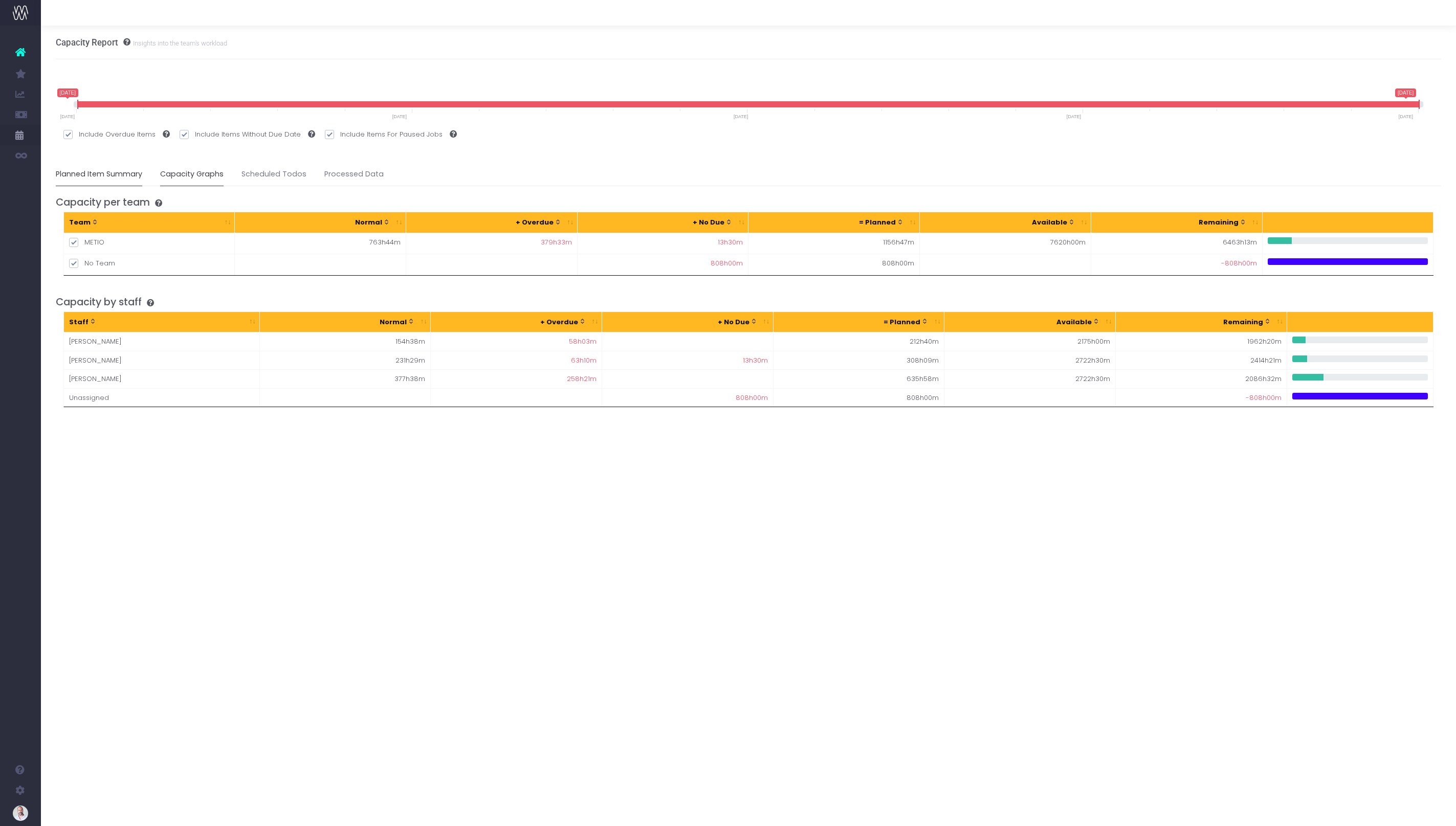
click at [185, 174] on link "Capacity Graphs" at bounding box center [192, 175] width 64 height 24
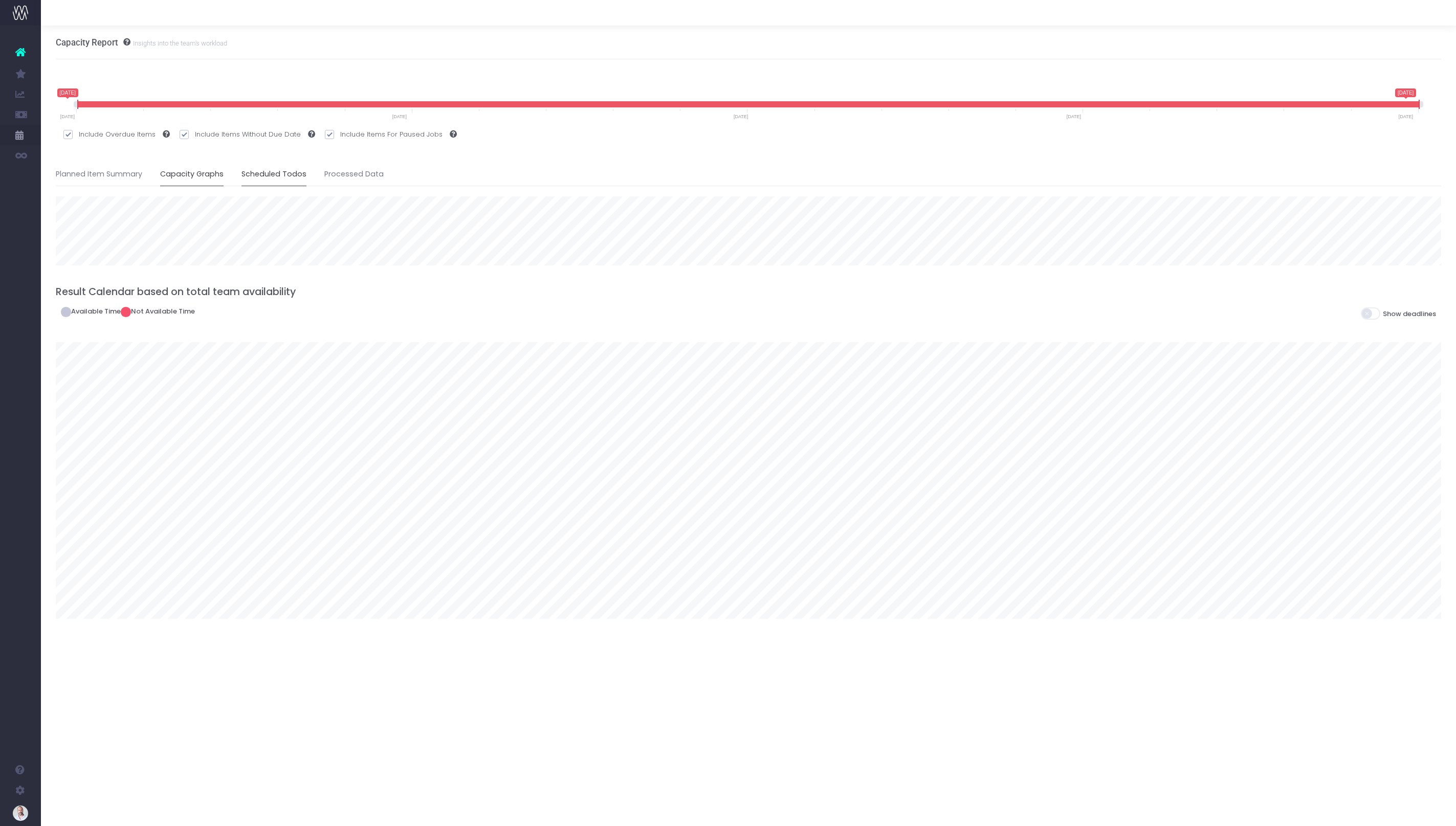
click at [269, 176] on link "Scheduled Todos" at bounding box center [274, 175] width 65 height 24
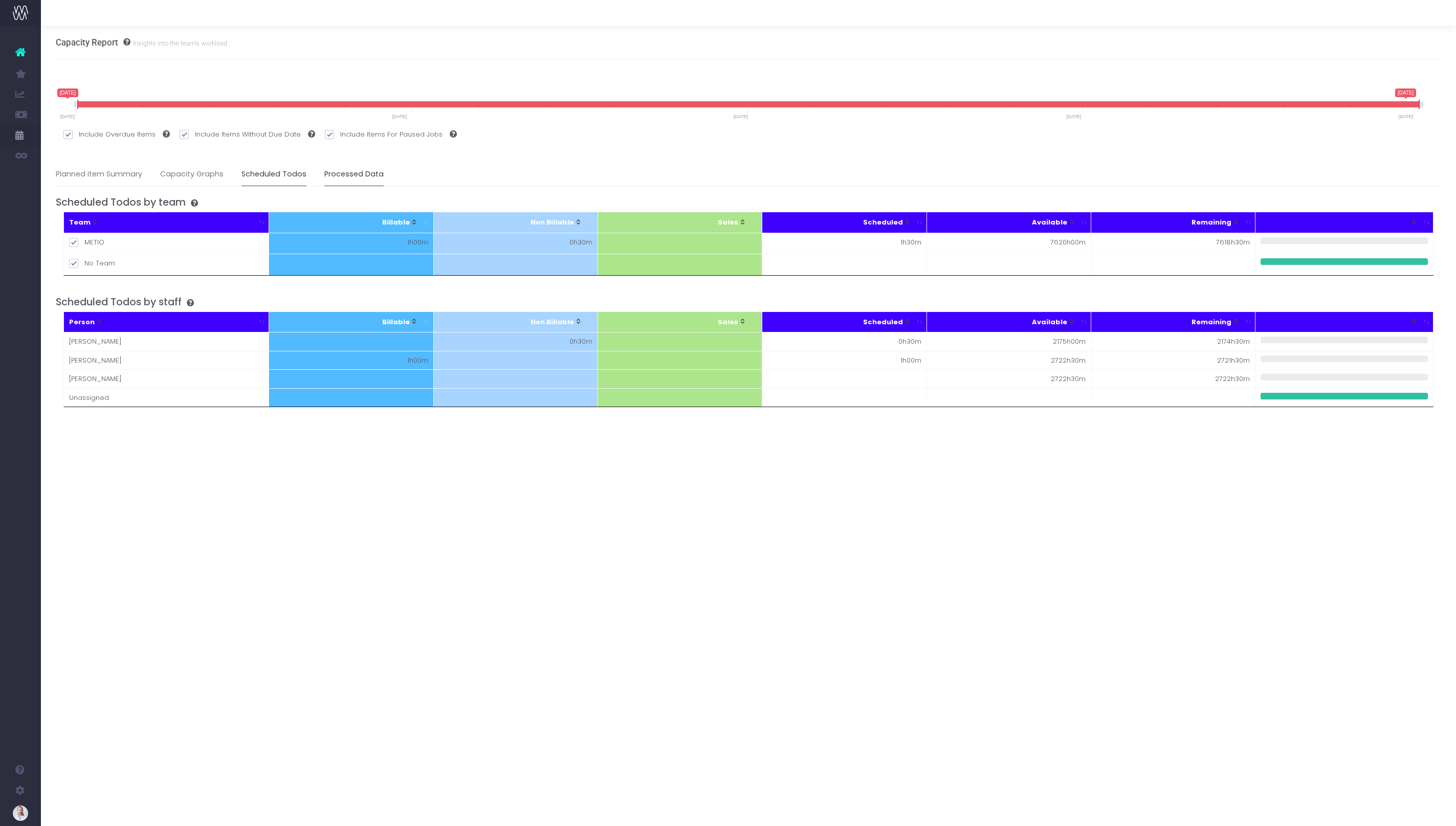
click at [358, 180] on link "Processed Data" at bounding box center [354, 175] width 59 height 24
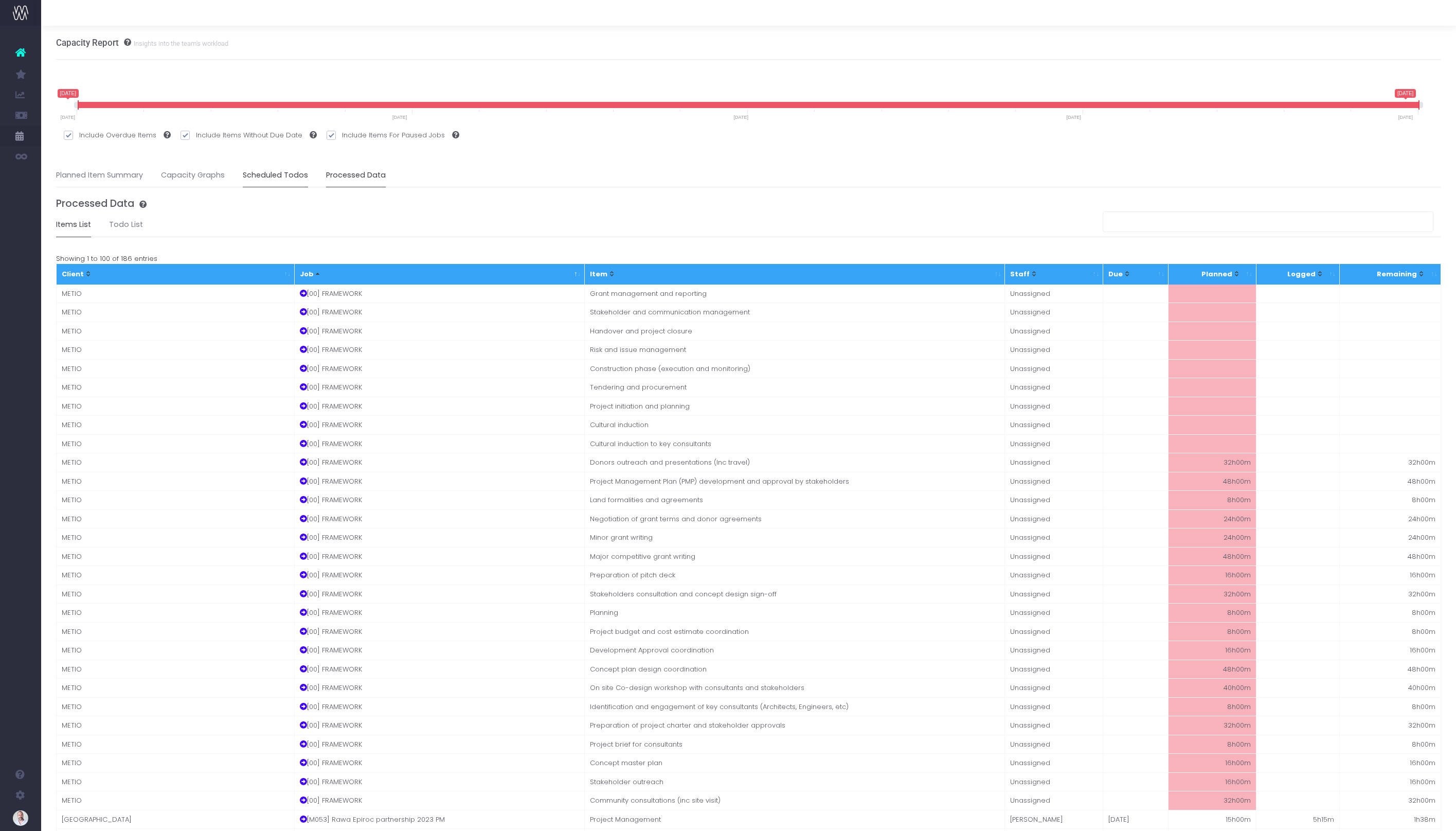
click at [268, 178] on link "Scheduled Todos" at bounding box center [275, 176] width 65 height 24
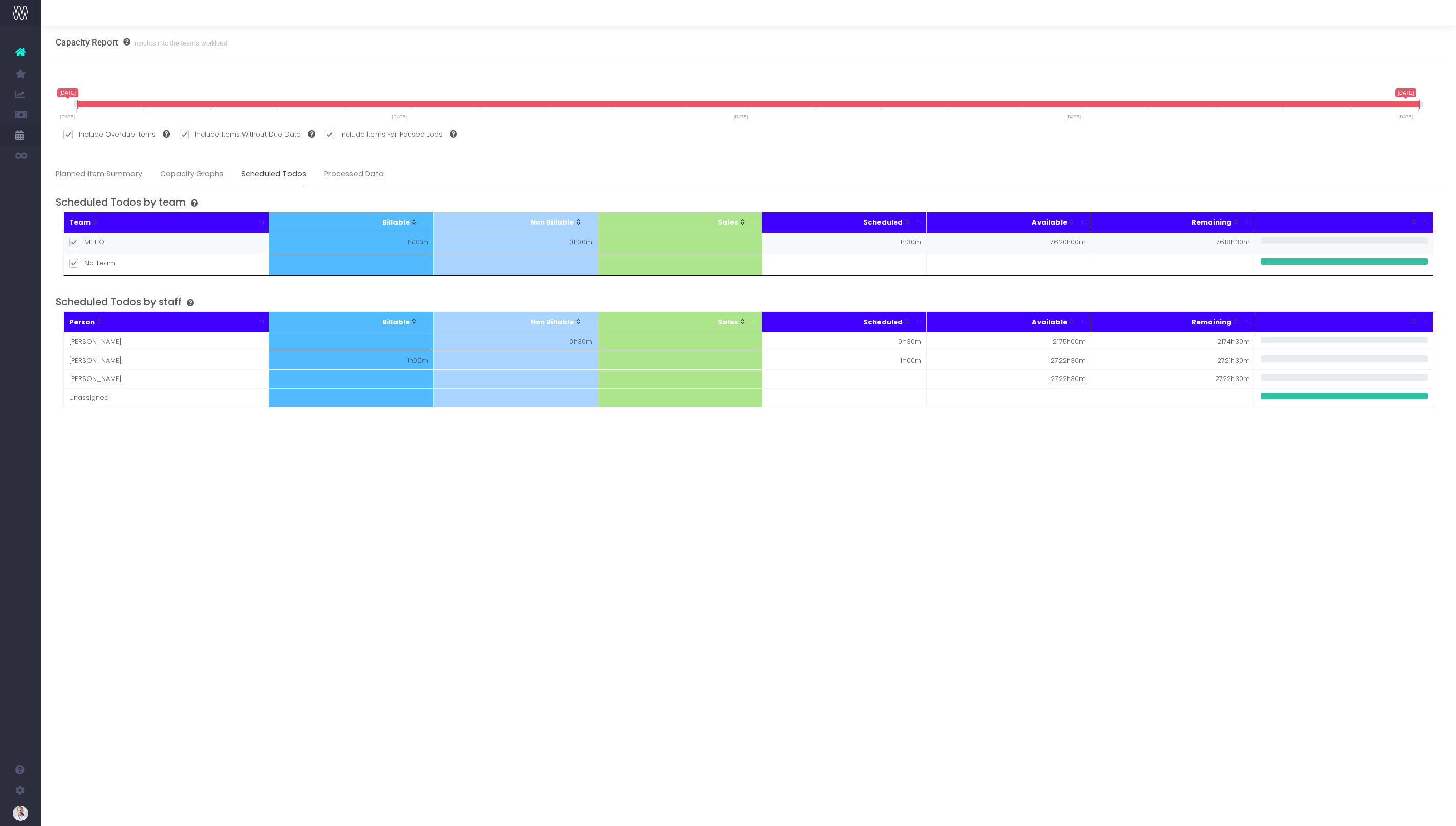
click at [405, 242] on td "1h00m" at bounding box center [351, 243] width 164 height 22
click at [417, 243] on td "1h00m" at bounding box center [351, 243] width 164 height 22
click at [571, 244] on td "0h30m" at bounding box center [516, 243] width 164 height 22
click at [733, 240] on td at bounding box center [680, 243] width 164 height 22
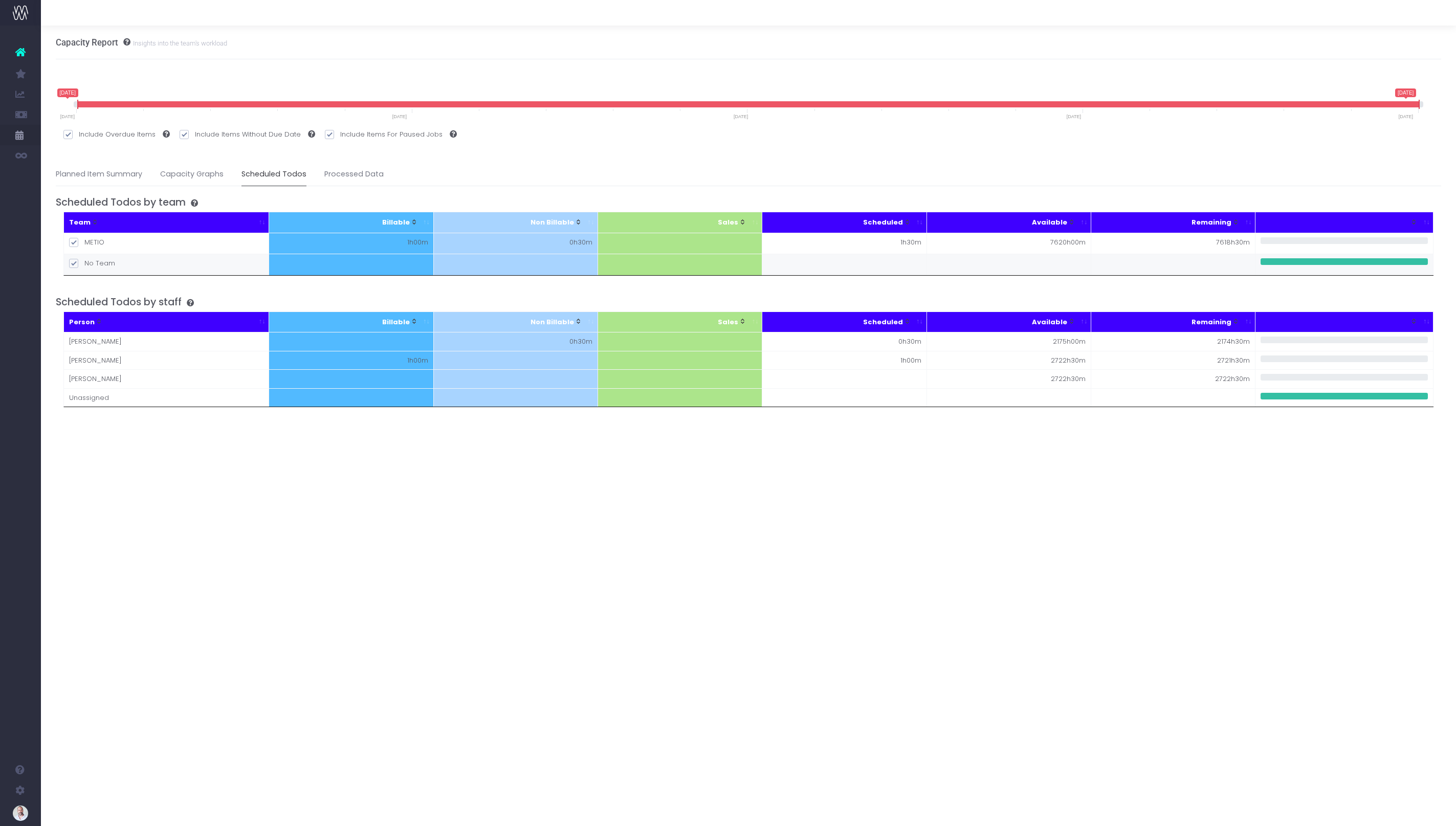
drag, startPoint x: 911, startPoint y: 241, endPoint x: 946, endPoint y: 253, distance: 37.0
click at [911, 241] on td "1h30m" at bounding box center [844, 243] width 164 height 22
click at [178, 177] on link "Capacity Graphs" at bounding box center [192, 175] width 64 height 24
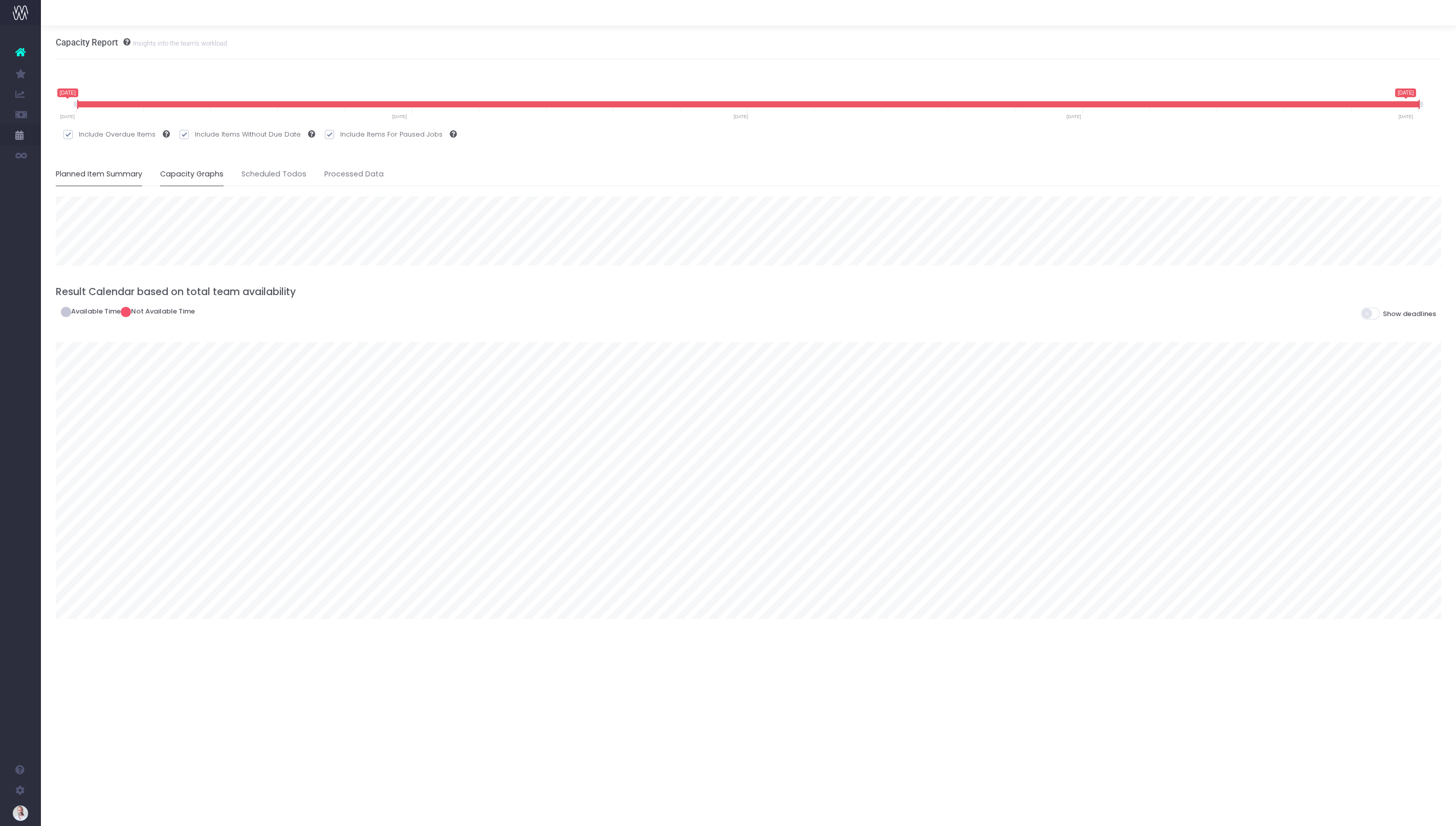
click at [97, 174] on link "Planned Item Summary" at bounding box center [98, 175] width 87 height 24
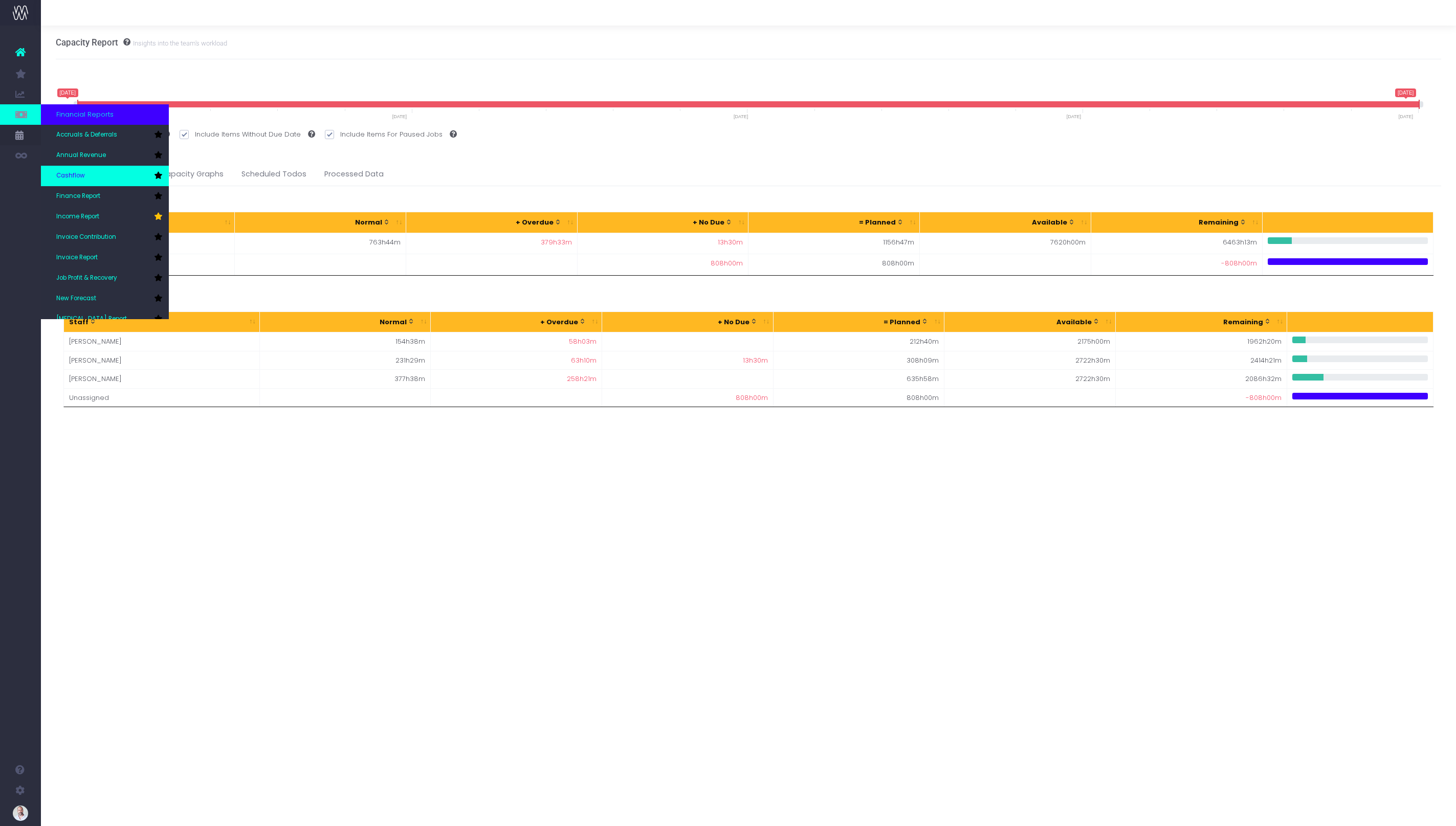
click at [158, 176] on icon at bounding box center [157, 176] width 9 height 8
click at [85, 172] on span "Cashflow" at bounding box center [71, 176] width 29 height 10
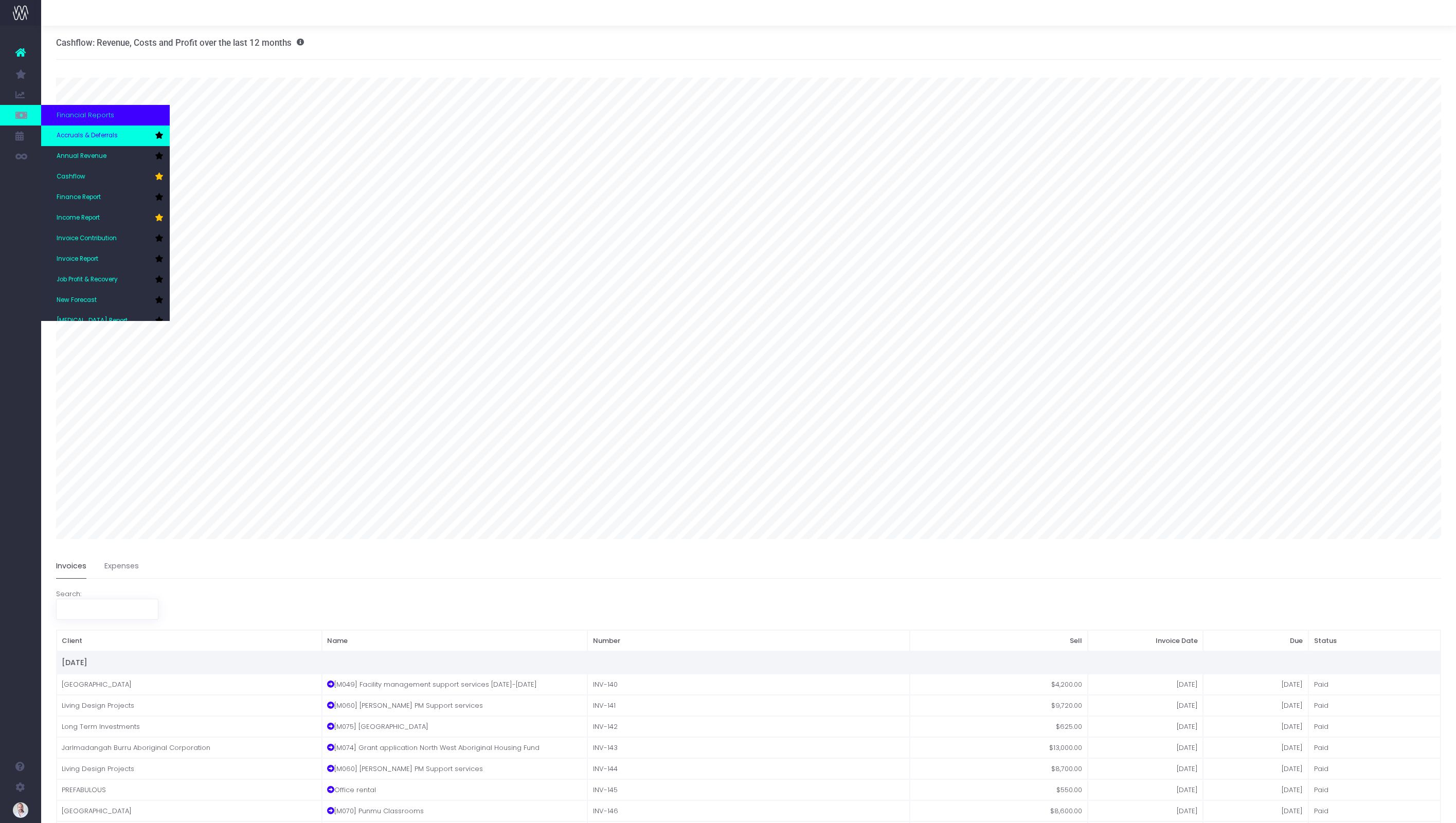
click at [118, 133] on span "Accruals & Deferrals" at bounding box center [87, 136] width 61 height 10
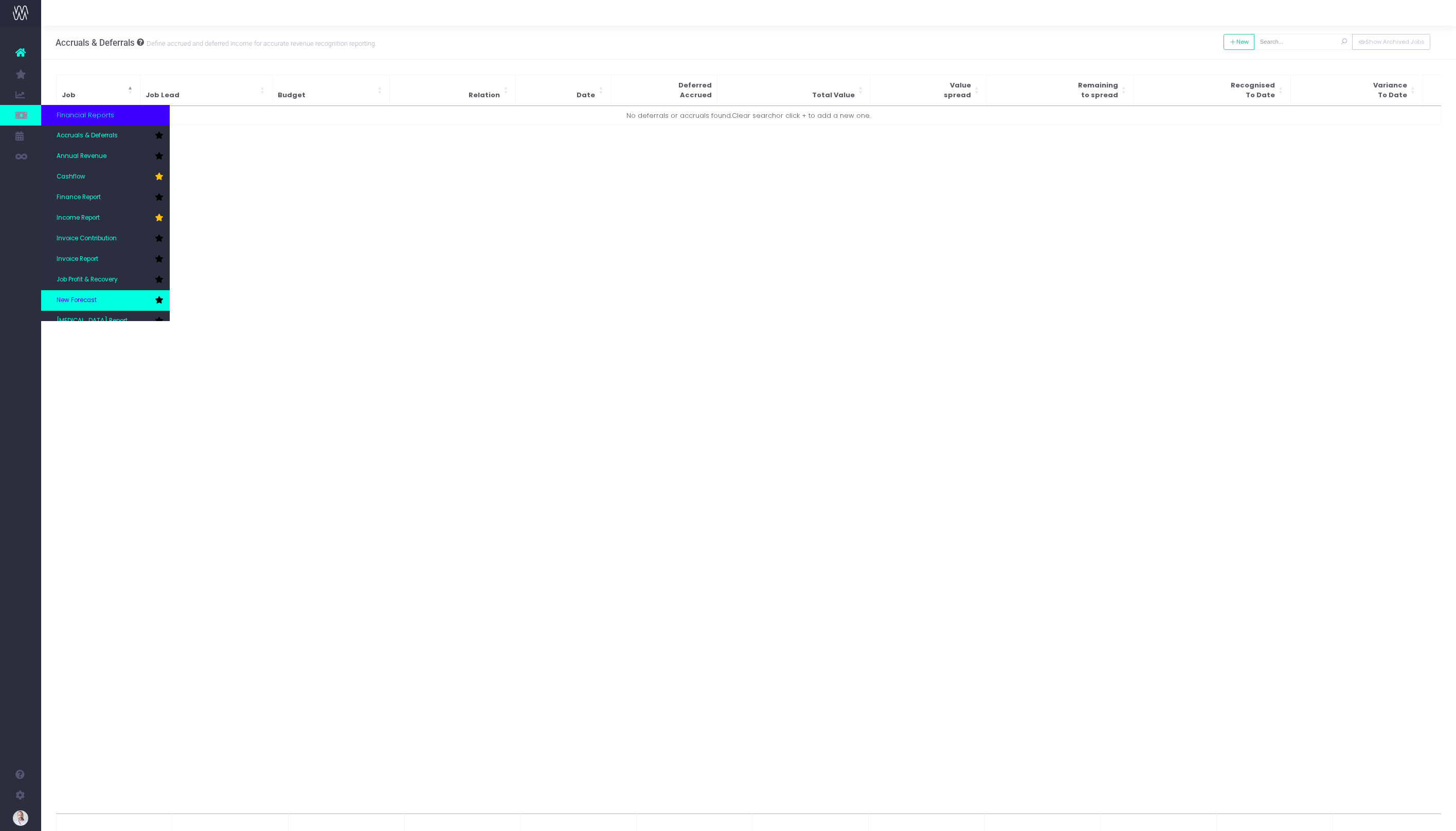
click at [159, 300] on icon at bounding box center [158, 300] width 9 height 8
click at [84, 263] on span "New Forecast" at bounding box center [77, 265] width 40 height 10
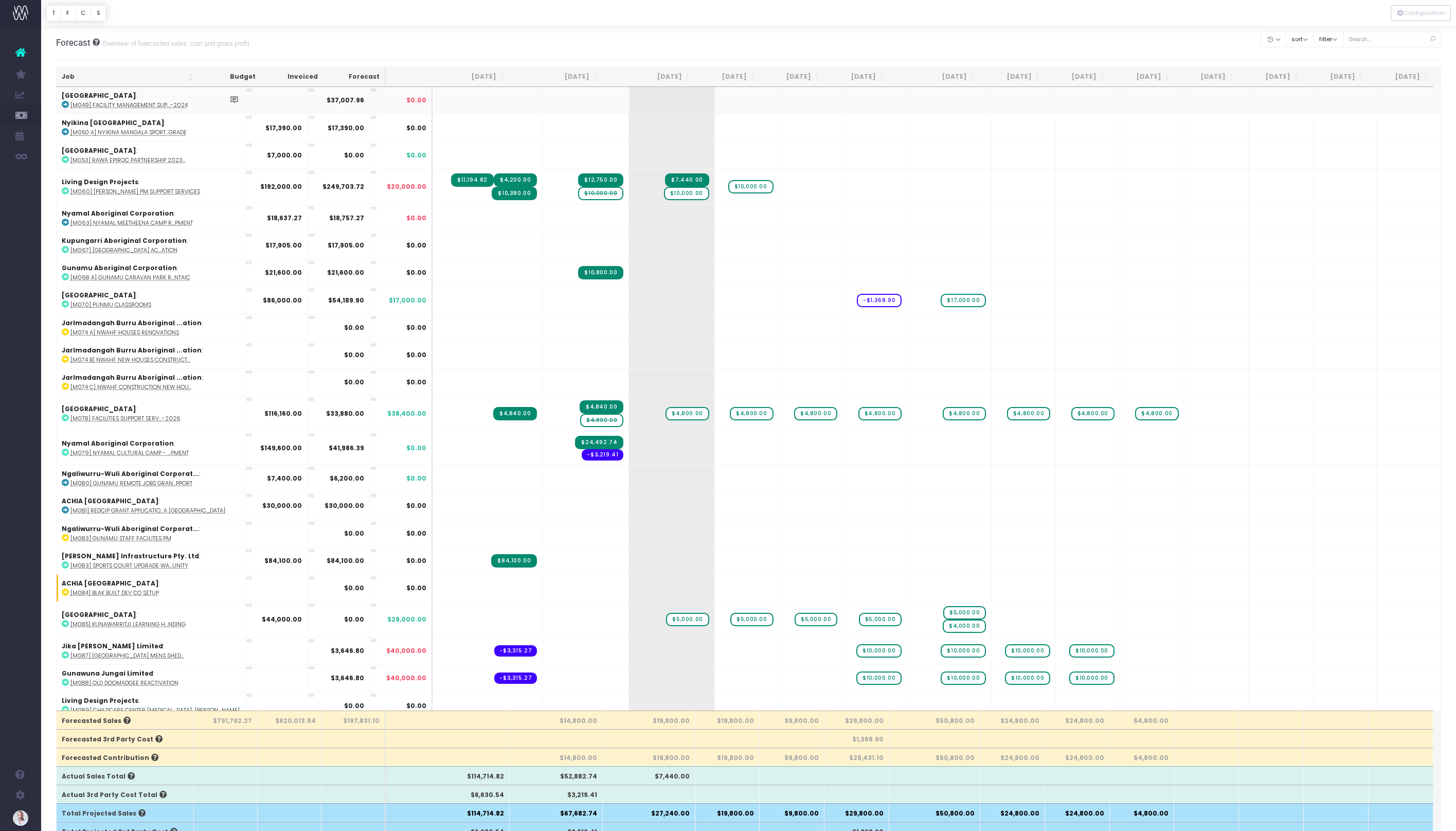
click at [246, 92] on icon at bounding box center [248, 90] width 7 height 7
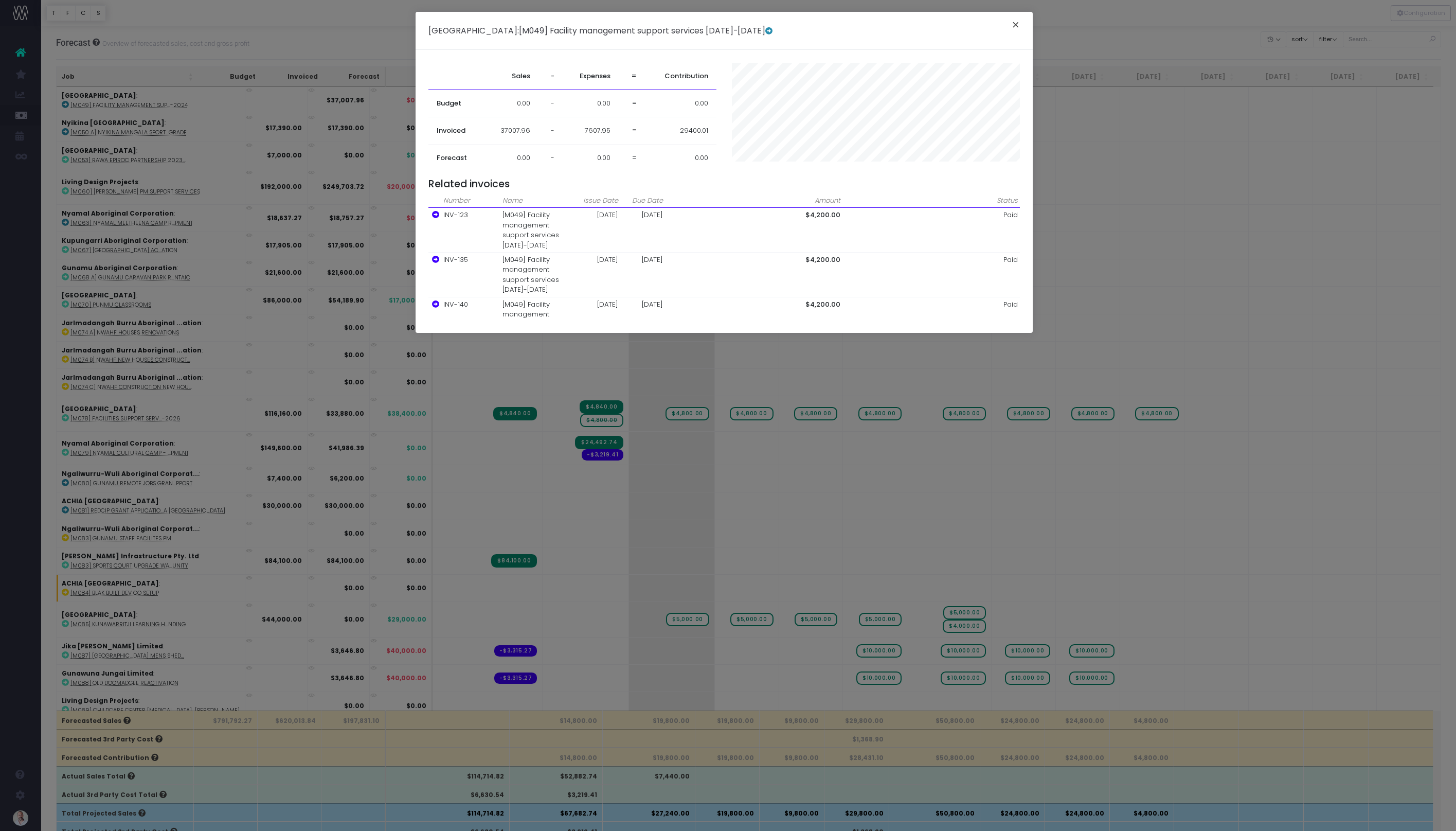
click at [1016, 22] on button "×" at bounding box center [1016, 26] width 22 height 16
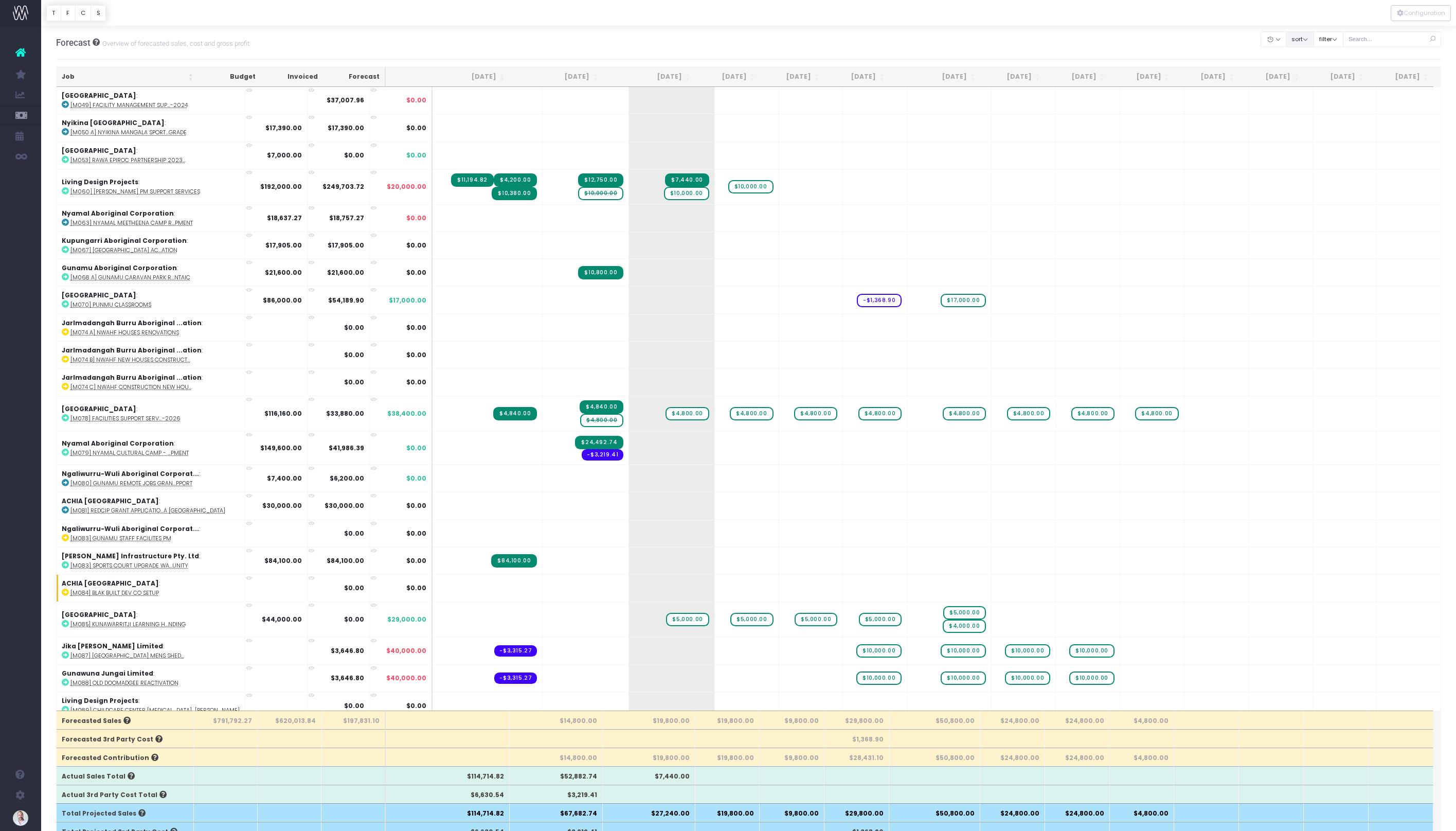
click at [1314, 44] on button "sort" at bounding box center [1300, 39] width 28 height 16
click at [1326, 58] on link "Sort by Job Name Desc" at bounding box center [1327, 59] width 81 height 17
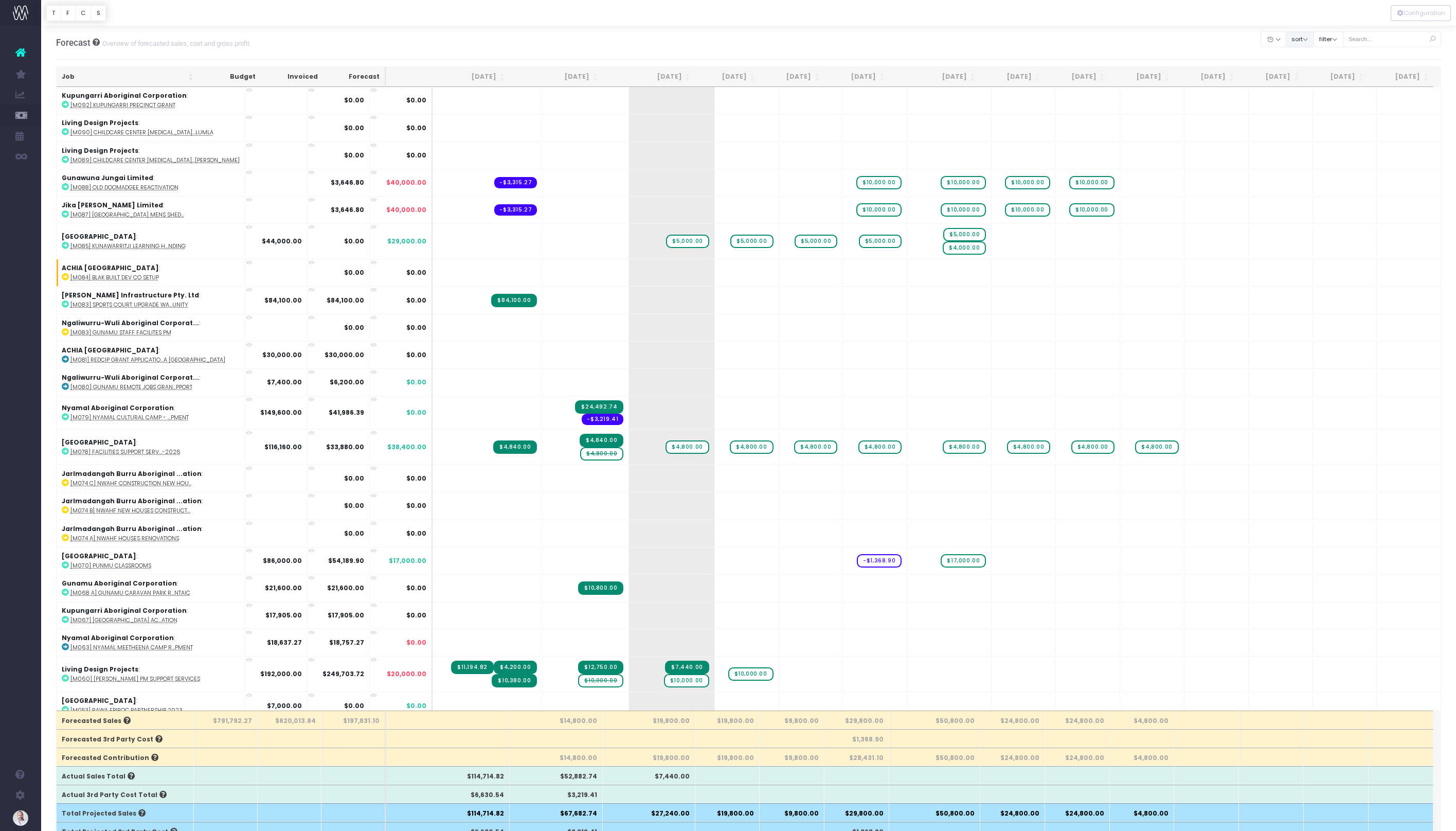
click at [1308, 38] on button "sort" at bounding box center [1300, 39] width 28 height 16
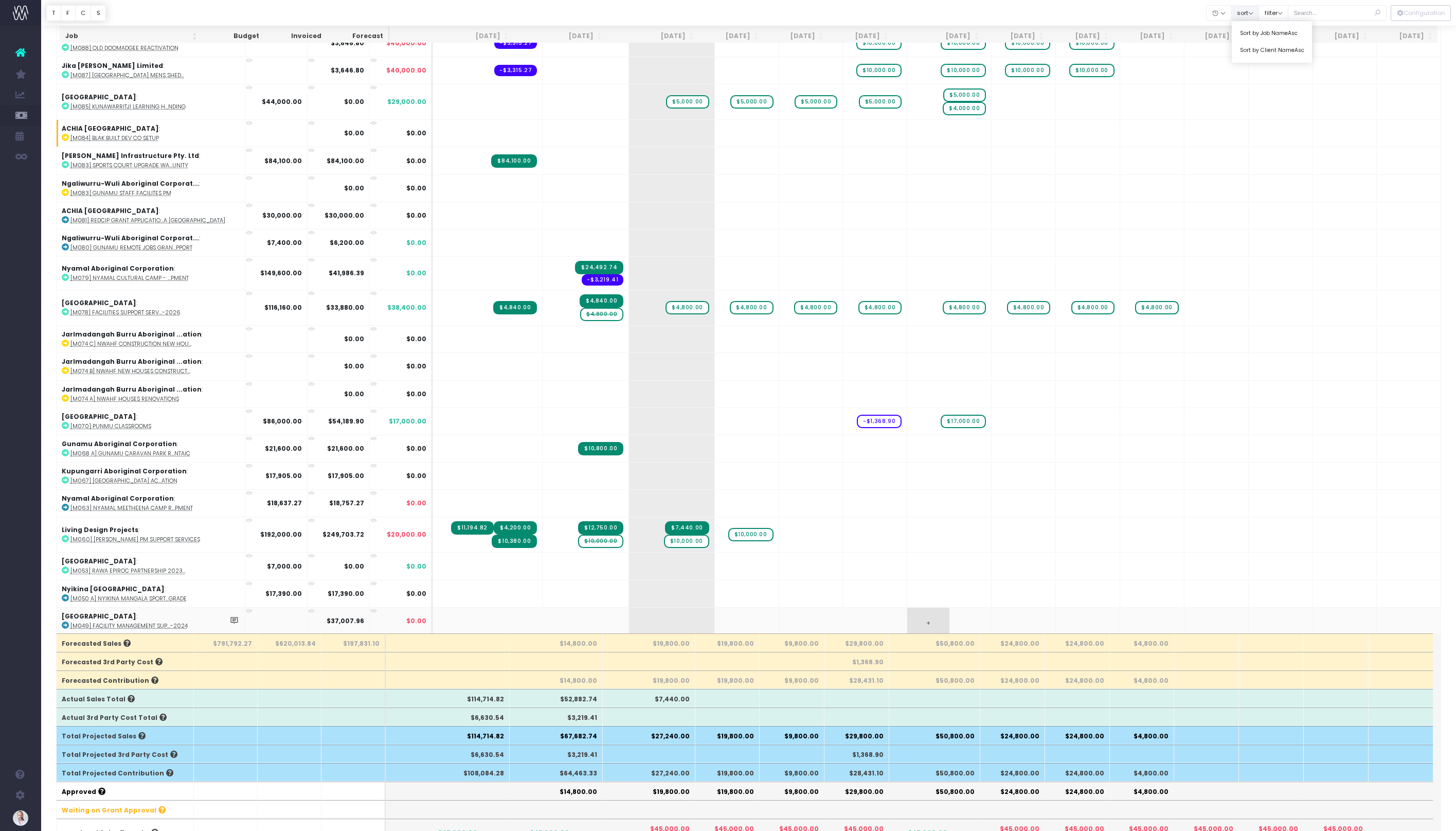
scroll to position [95, 0]
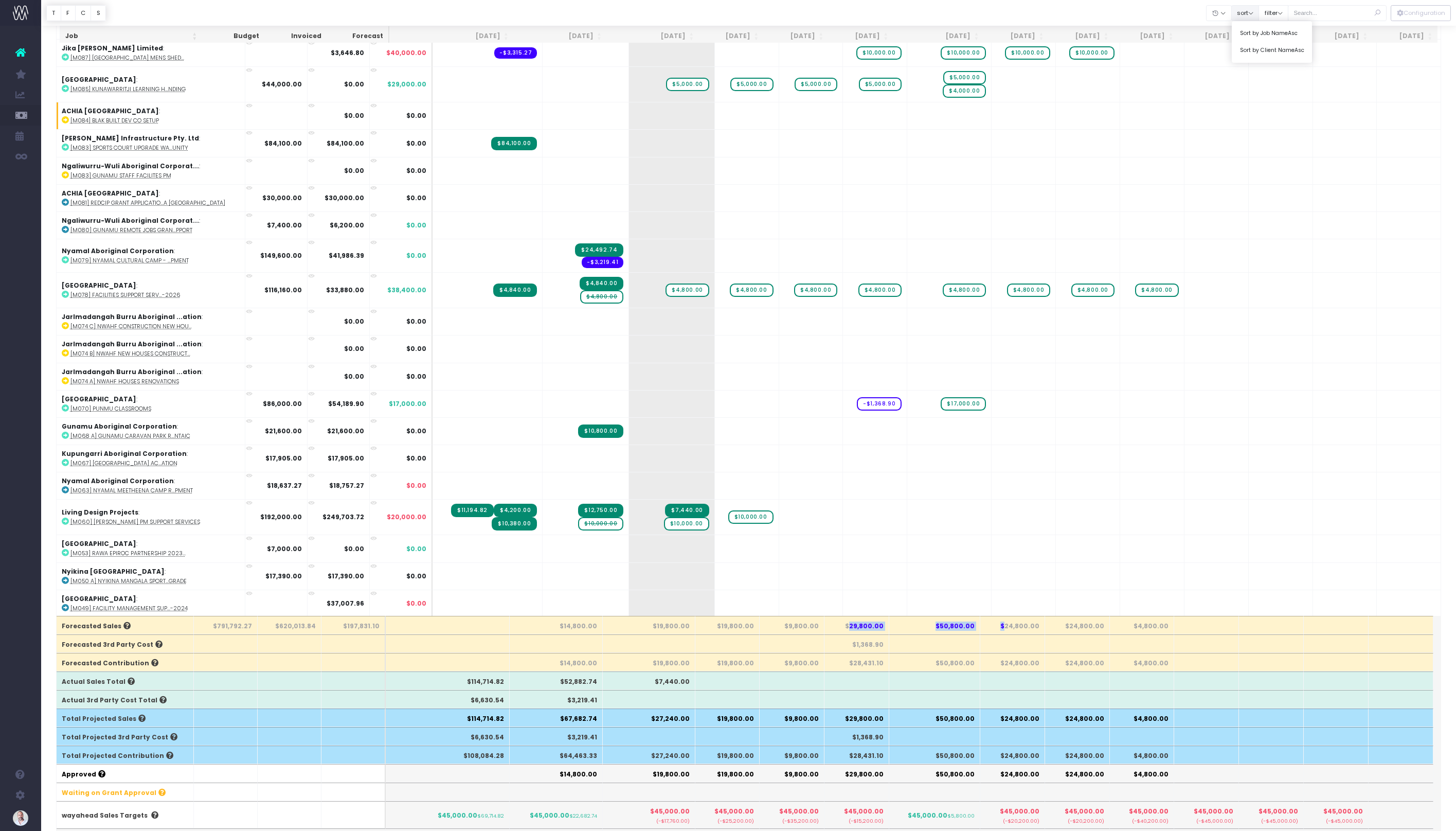
drag, startPoint x: 857, startPoint y: 627, endPoint x: 1004, endPoint y: 629, distance: 147.0
click at [1004, 629] on tr "Forecasted Sales $791,792.27 $620,013.84 $197,831.10 $14,800.00 $19,800.00 $19,…" at bounding box center [745, 625] width 1377 height 18
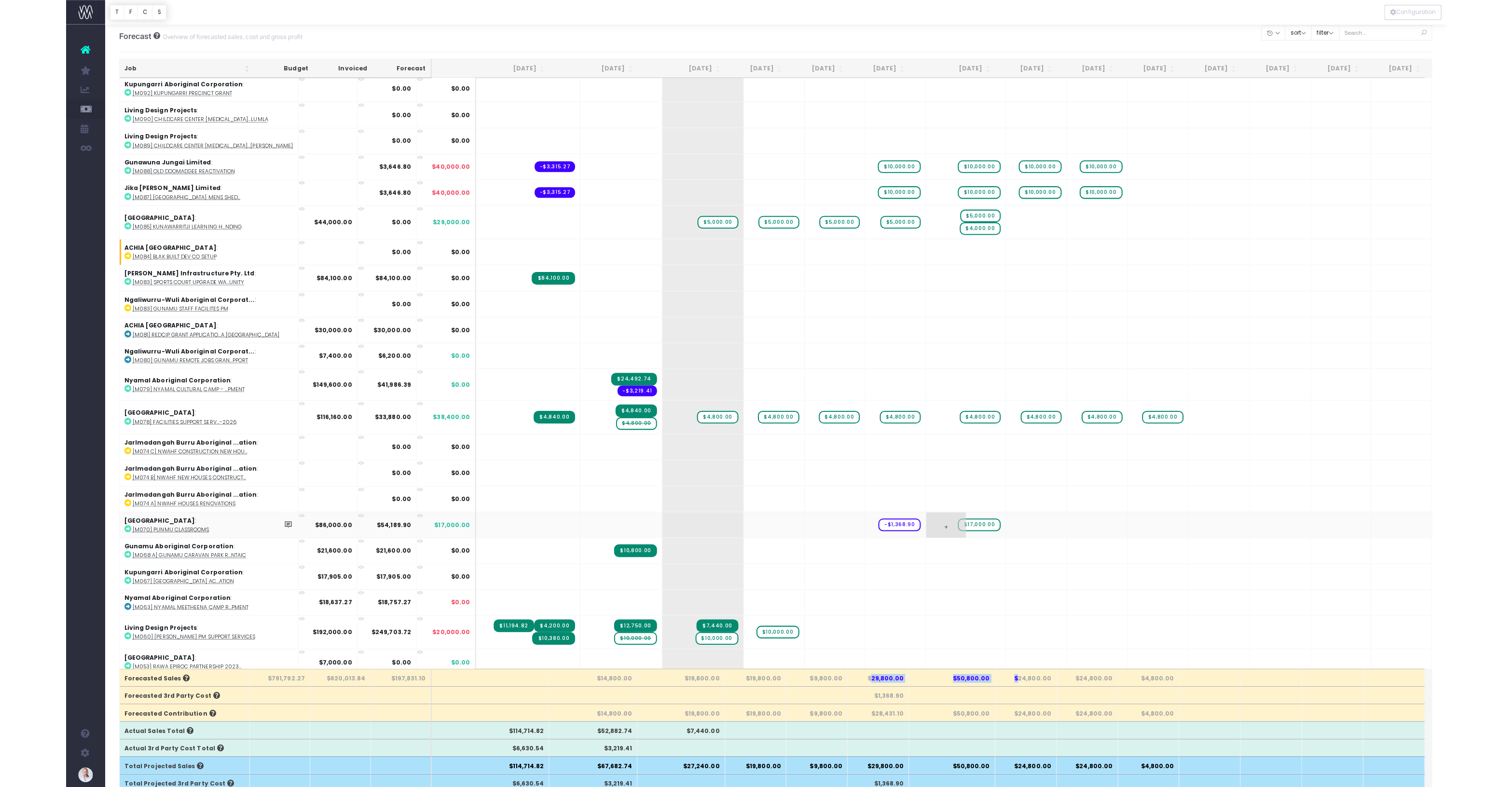
scroll to position [4, 0]
